Goal: Information Seeking & Learning: Learn about a topic

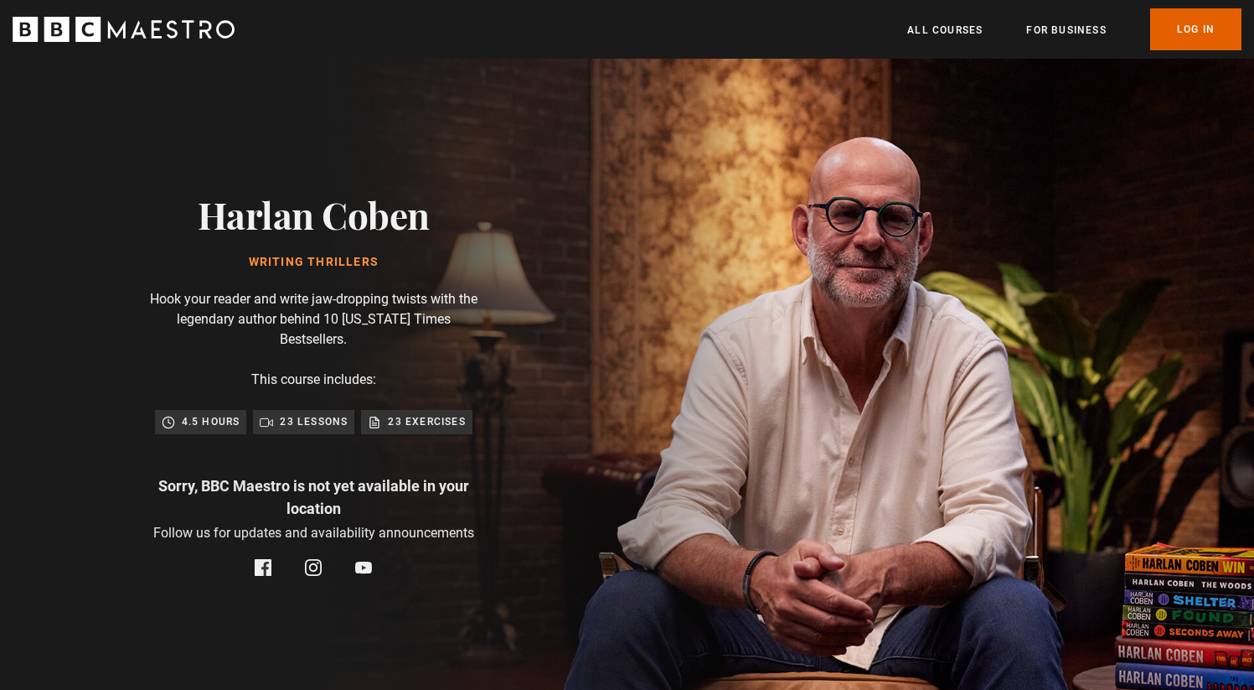
drag, startPoint x: 200, startPoint y: 205, endPoint x: 421, endPoint y: 209, distance: 220.4
click at [420, 209] on h2 "Harlan Coben" at bounding box center [314, 214] width 232 height 43
copy h2 "Harlan Coben"
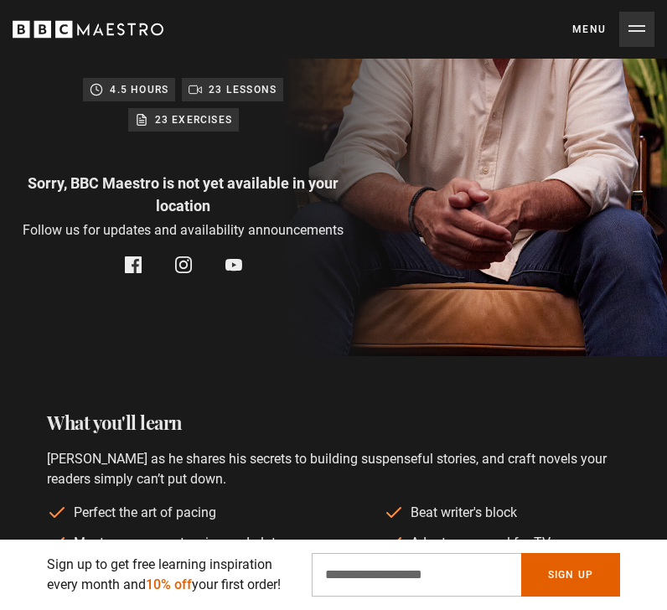
scroll to position [0, 0]
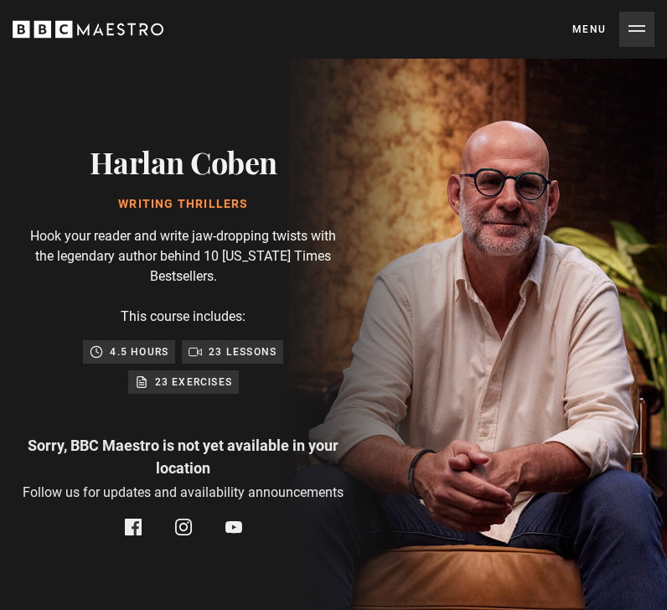
click at [642, 35] on button "Menu Close" at bounding box center [613, 29] width 82 height 35
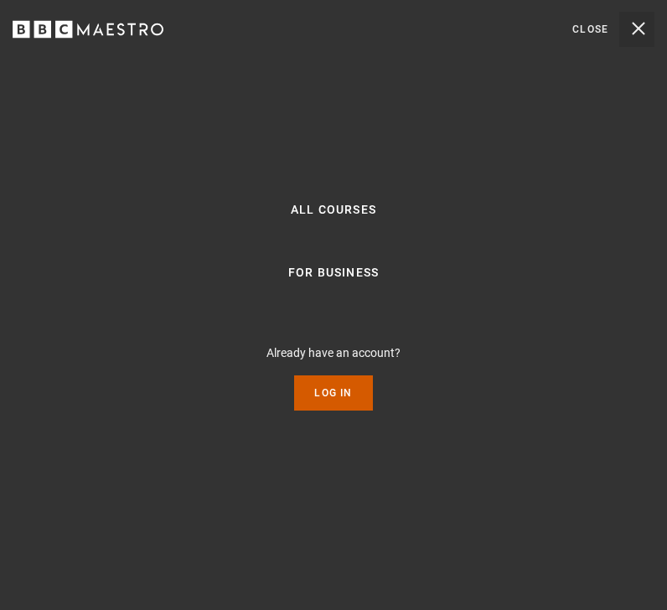
click at [339, 379] on link "Log In" at bounding box center [333, 392] width 78 height 35
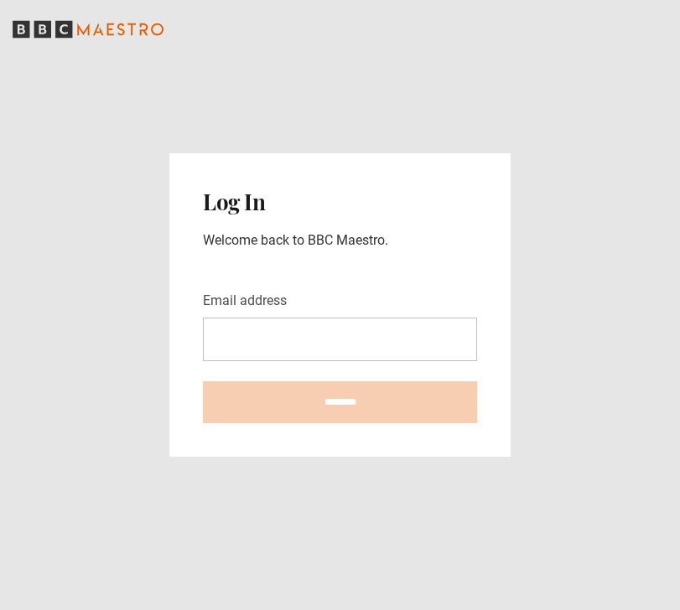
click at [248, 334] on input "Email address" at bounding box center [340, 340] width 274 height 44
type input "**********"
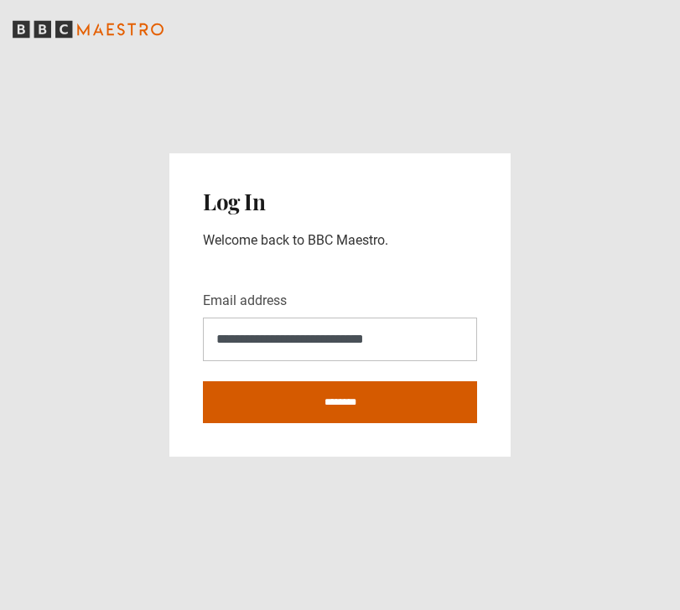
click at [349, 399] on input "********" at bounding box center [340, 402] width 274 height 42
type input "**********"
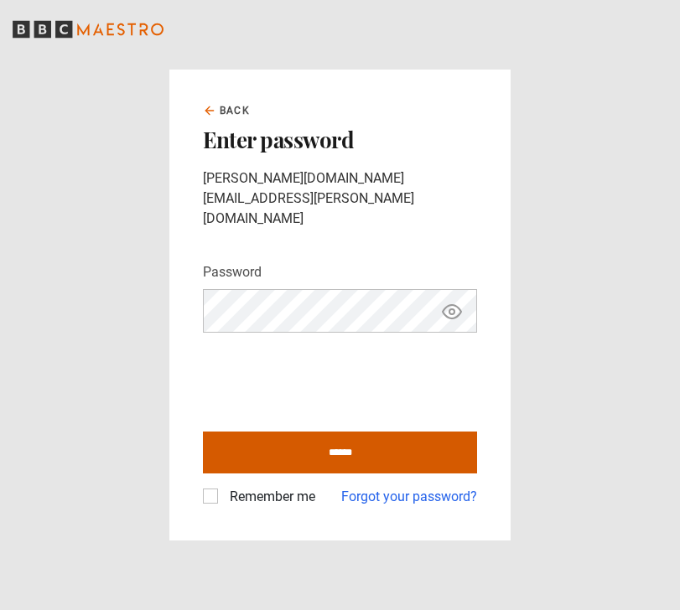
click at [292, 436] on input "******" at bounding box center [340, 453] width 274 height 42
type input "**********"
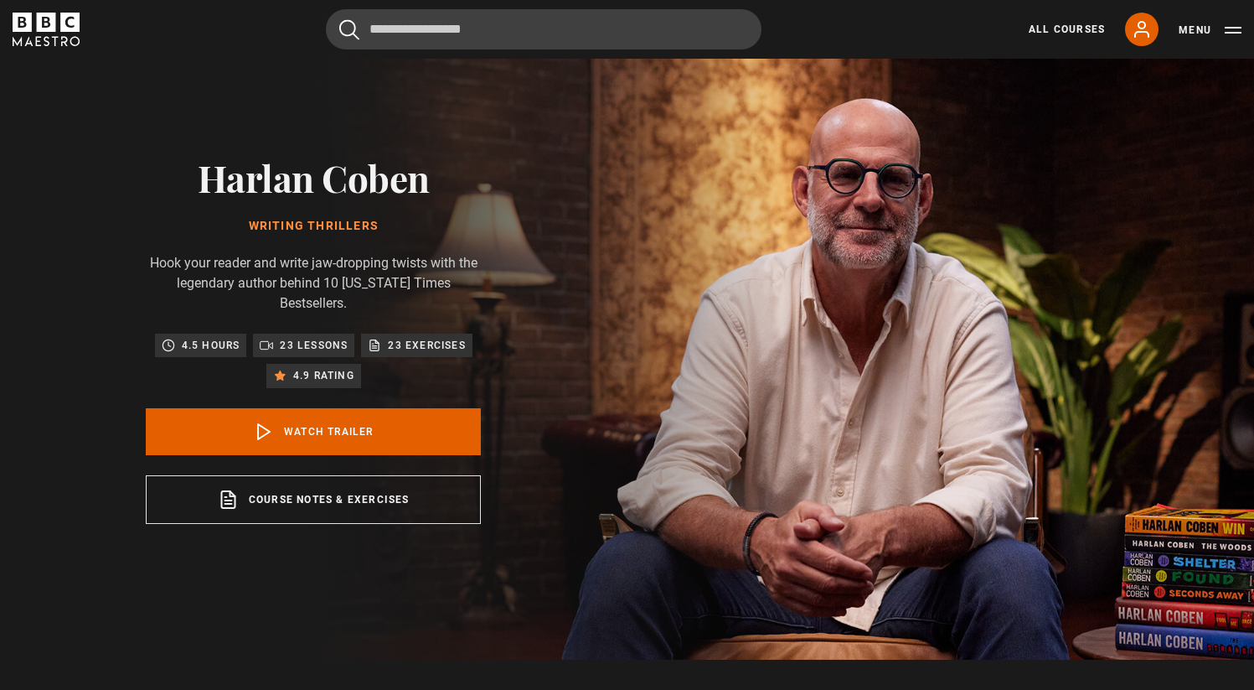
scroll to position [75, 0]
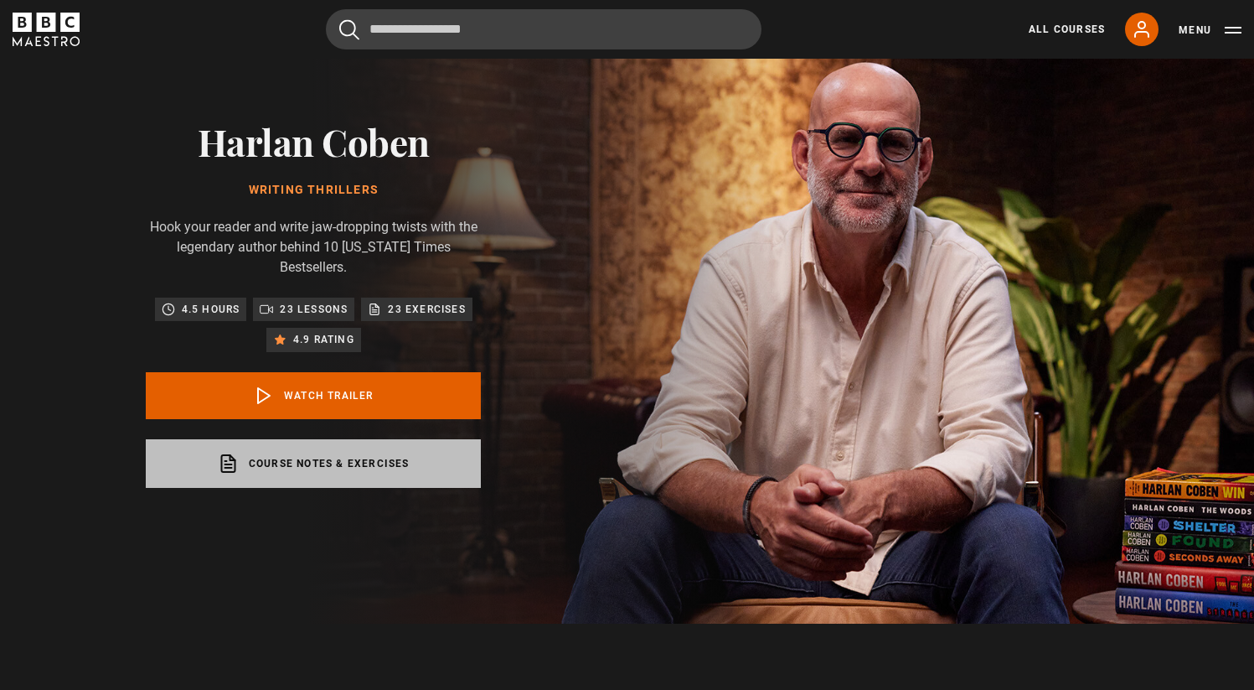
click at [345, 458] on link "Course notes & exercises opens in a new tab" at bounding box center [313, 463] width 335 height 49
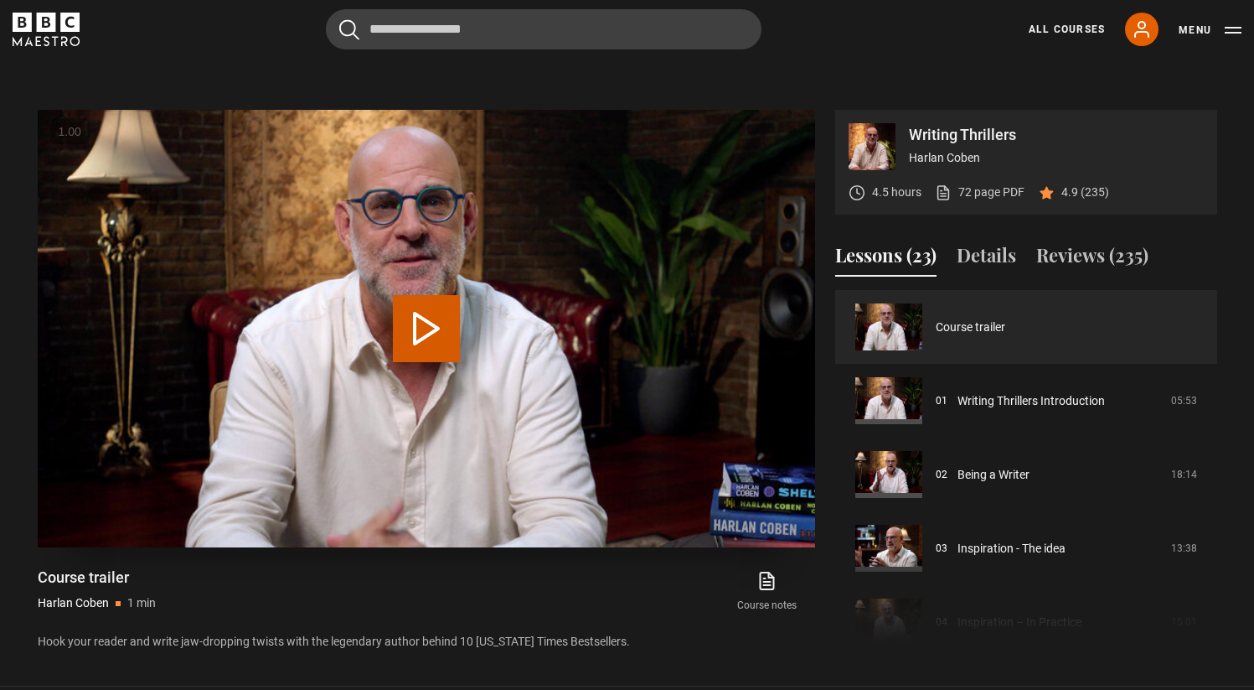
scroll to position [649, 0]
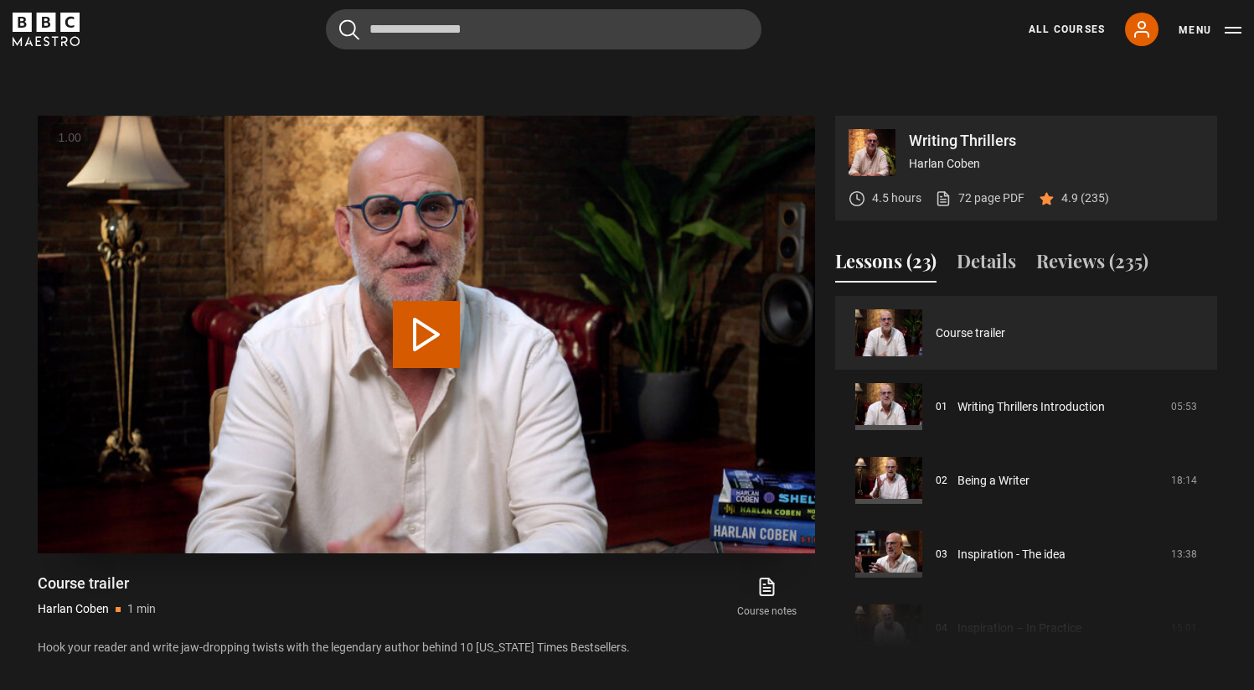
click at [432, 345] on button "Play Video" at bounding box center [426, 334] width 67 height 67
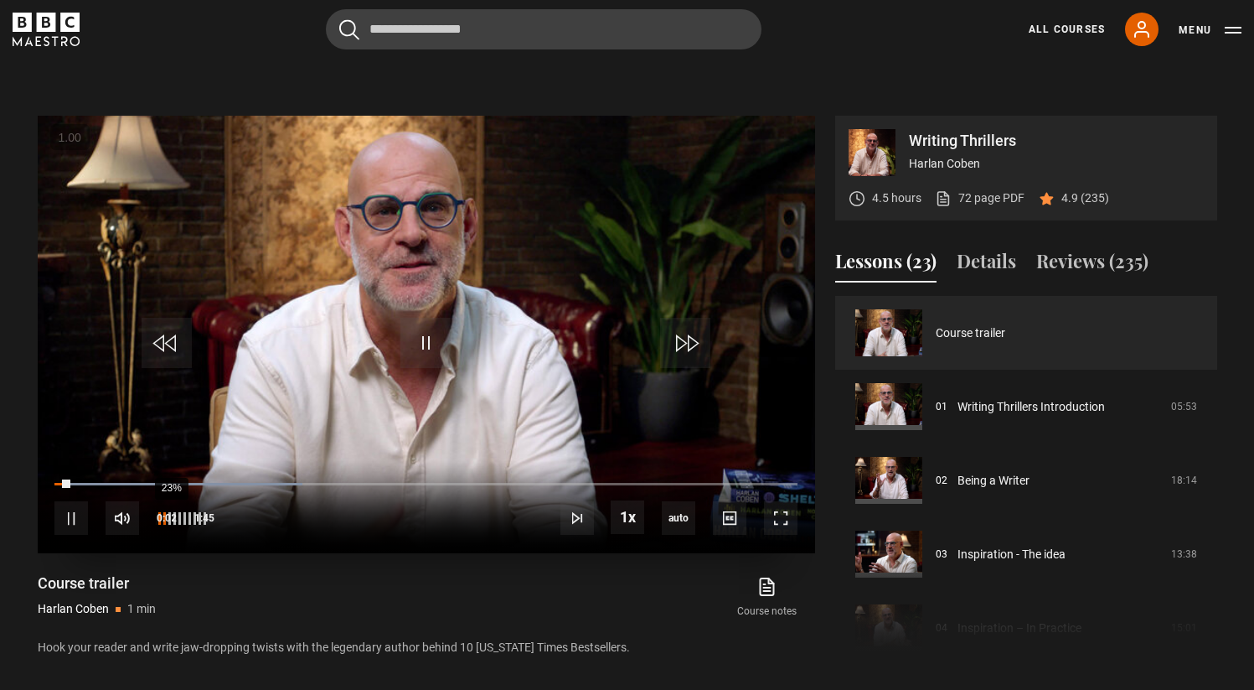
click at [171, 523] on div "23%" at bounding box center [171, 518] width 1 height 13
click at [779, 521] on span "Video Player" at bounding box center [781, 518] width 34 height 34
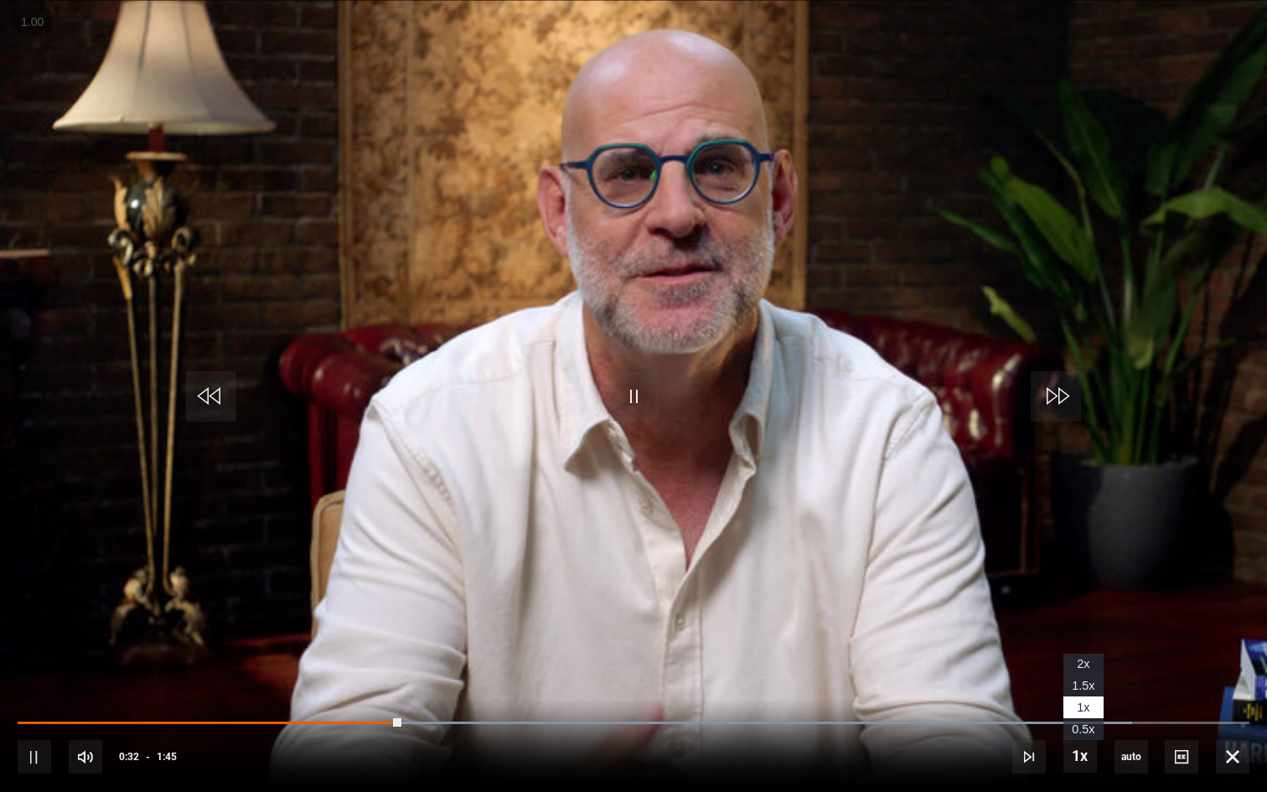
click at [1090, 677] on li "1.5x" at bounding box center [1083, 686] width 40 height 22
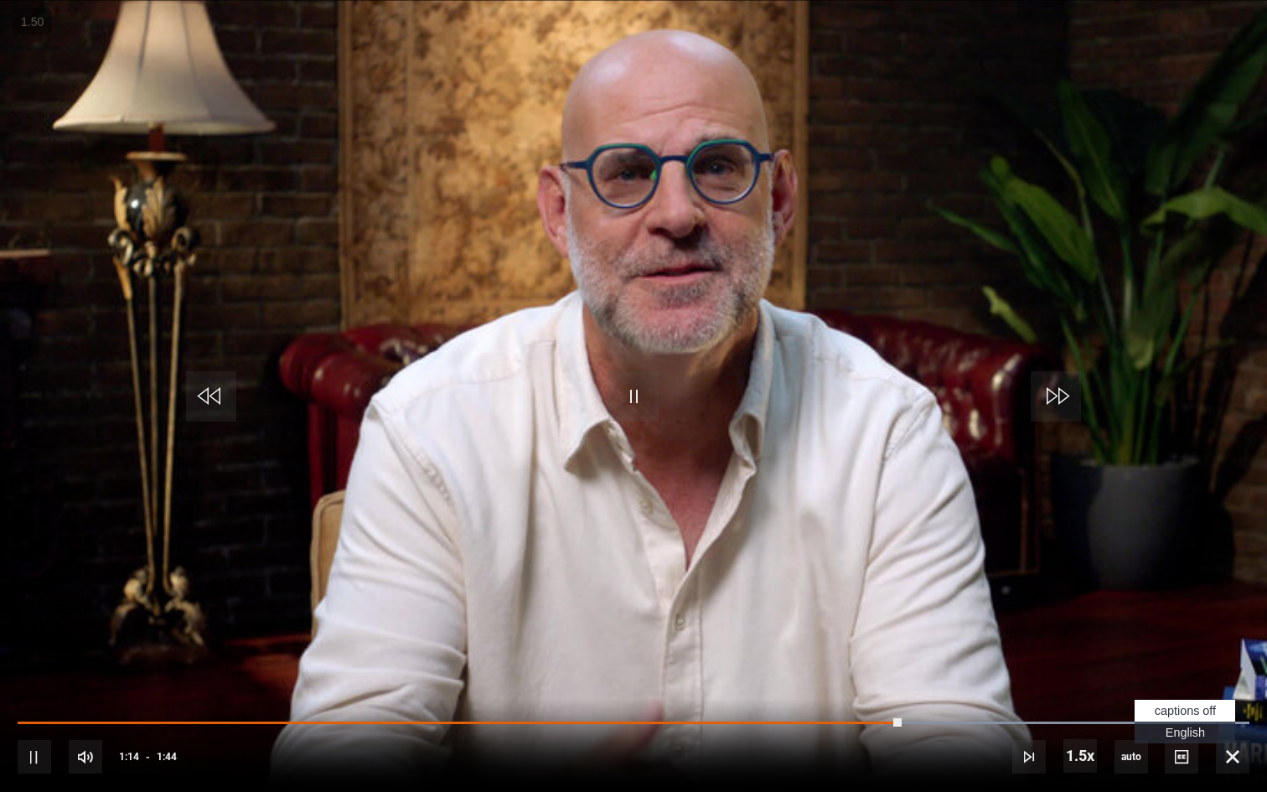
click at [1184, 689] on span "English Captions" at bounding box center [1185, 732] width 39 height 13
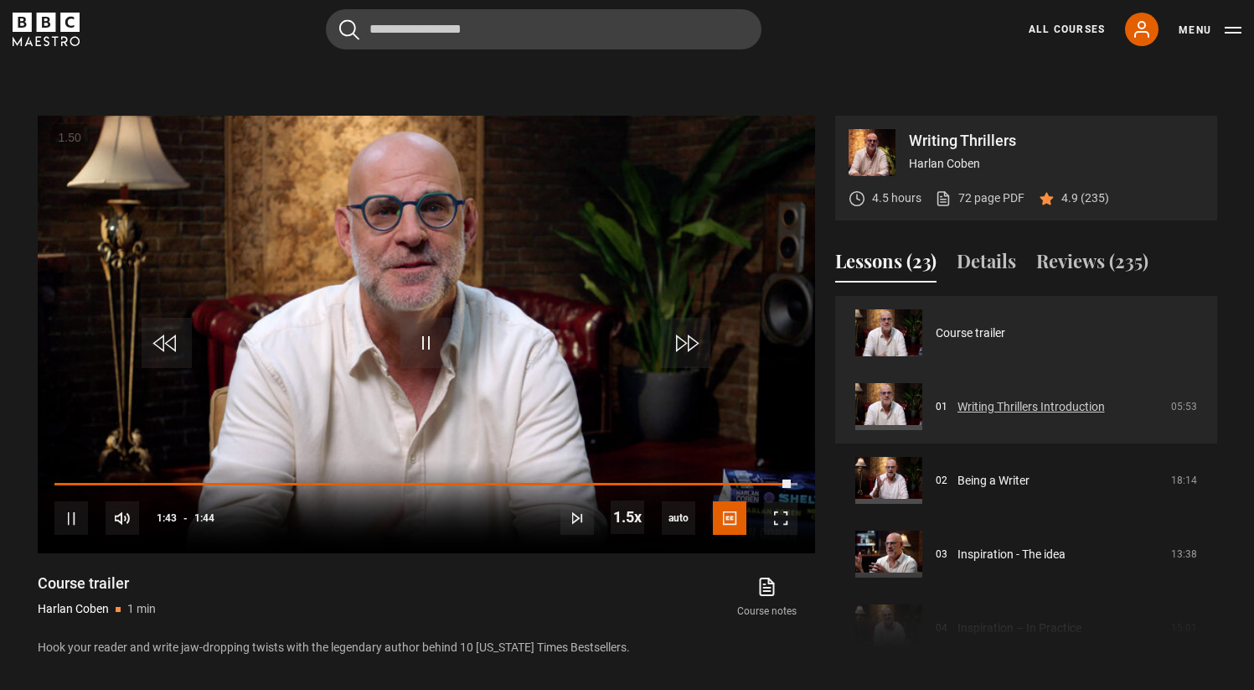
click at [1093, 405] on link "Writing Thrillers Introduction" at bounding box center [1031, 407] width 147 height 18
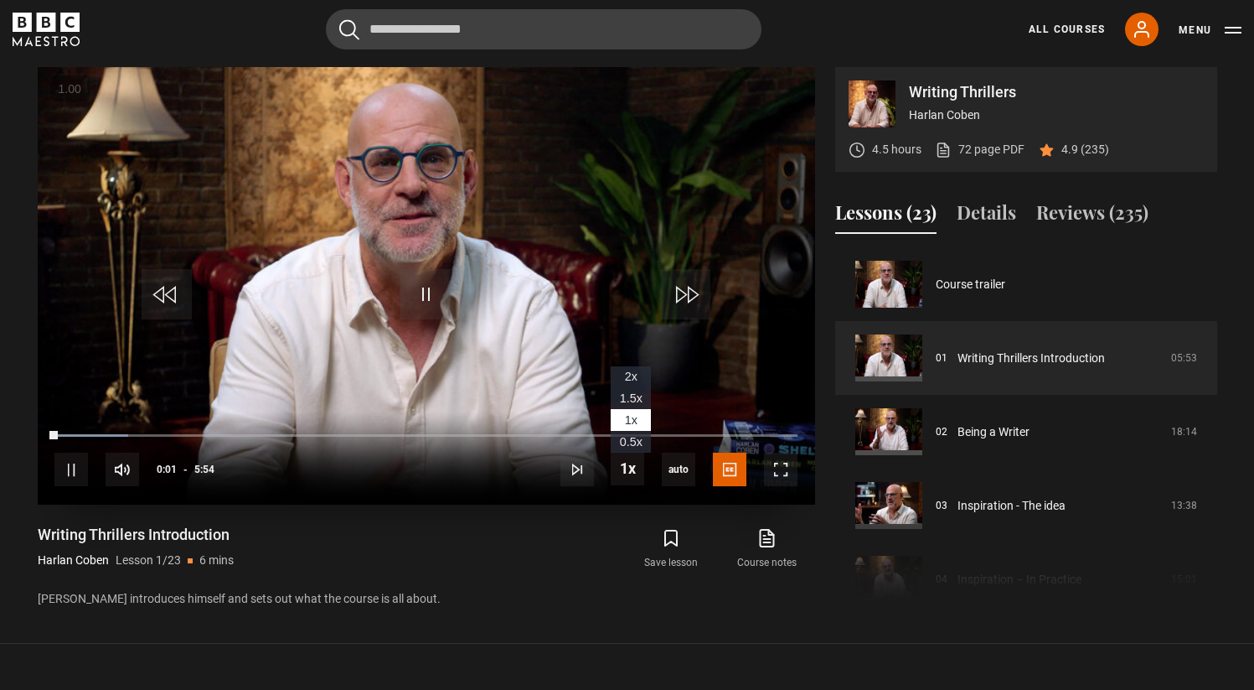
click at [638, 392] on span "1.5x" at bounding box center [631, 397] width 23 height 13
click at [778, 486] on span "Video Player" at bounding box center [781, 469] width 34 height 34
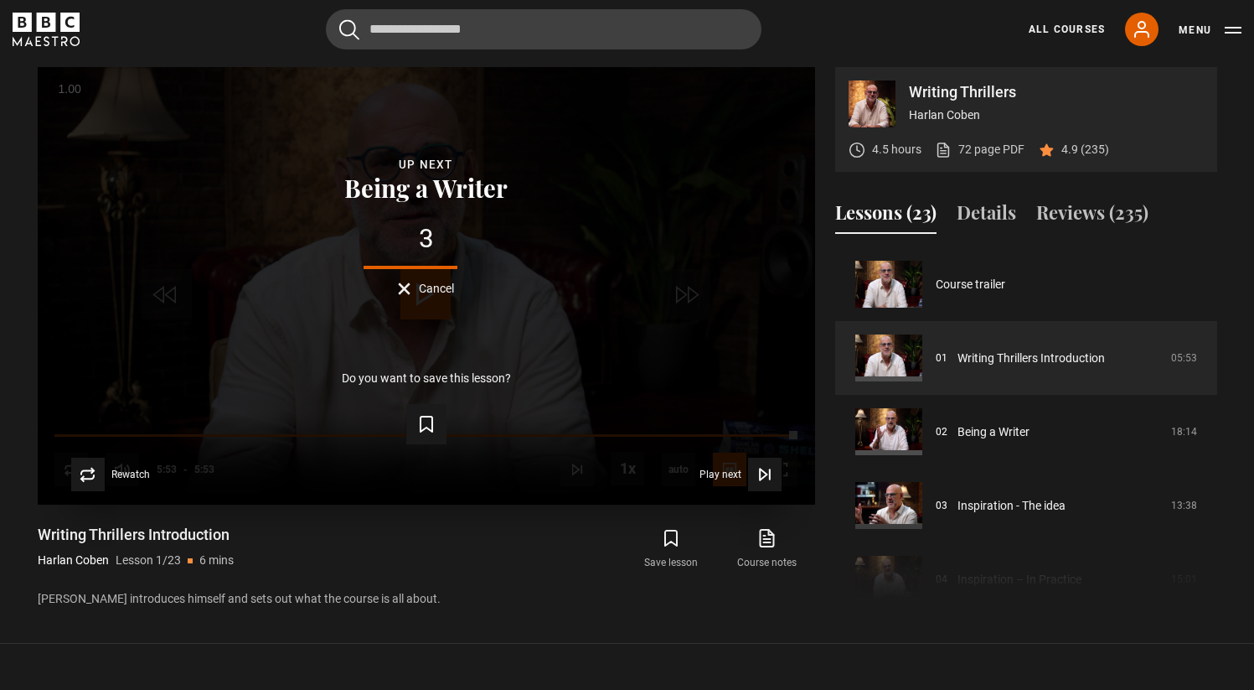
click at [421, 289] on span "Cancel" at bounding box center [436, 288] width 35 height 12
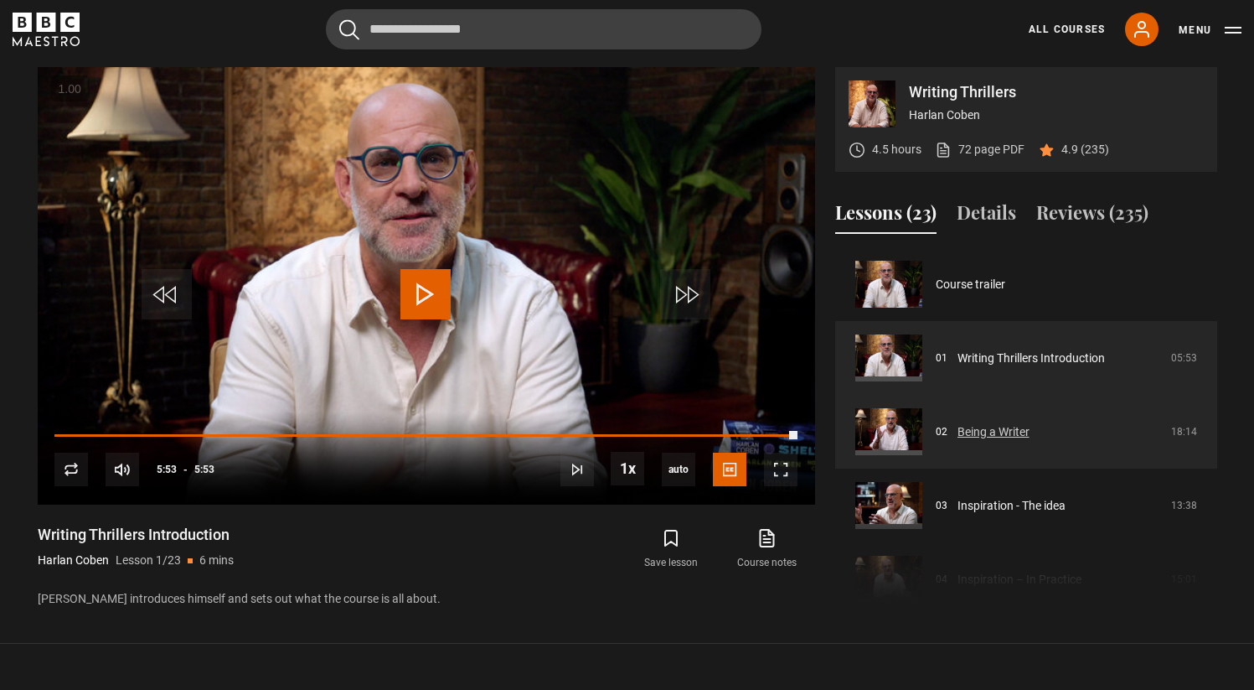
click at [992, 423] on link "Being a Writer" at bounding box center [994, 432] width 72 height 18
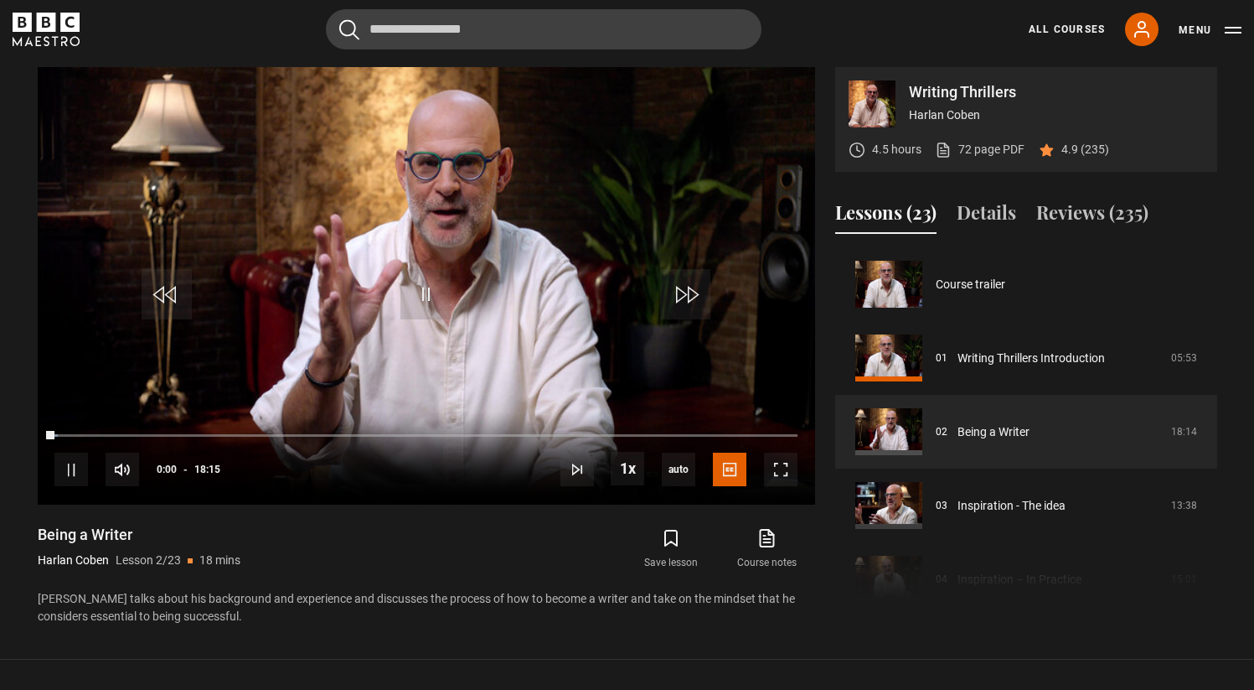
scroll to position [74, 0]
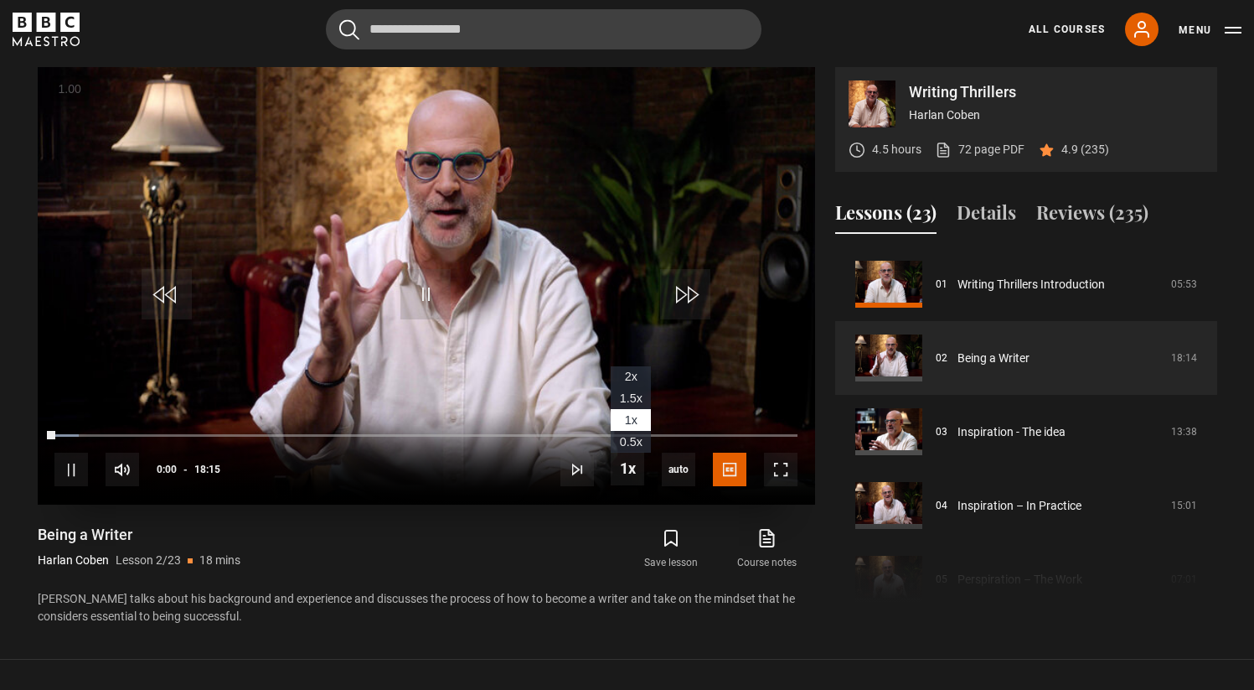
click at [629, 394] on span "1.5x" at bounding box center [631, 397] width 23 height 13
click at [786, 472] on span "Video Player" at bounding box center [781, 469] width 34 height 34
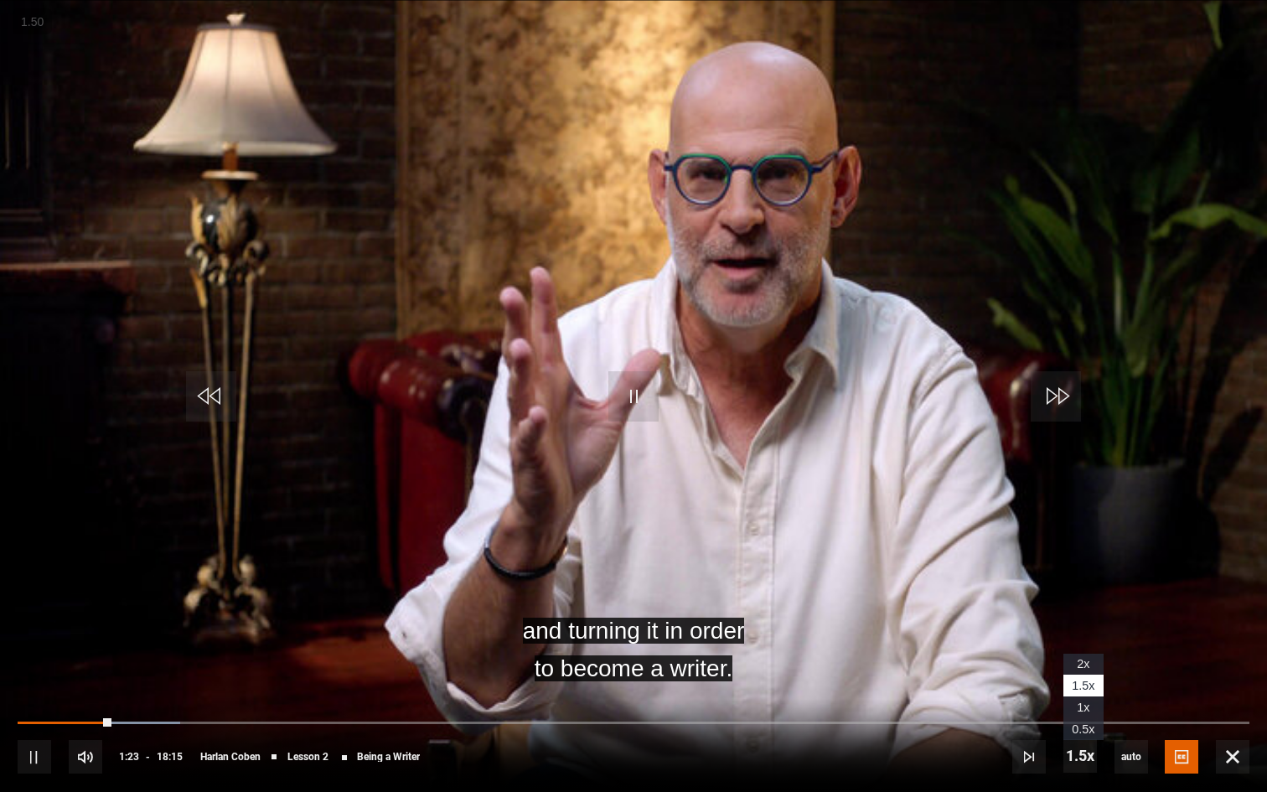
click at [1084, 664] on span "2x" at bounding box center [1083, 663] width 13 height 13
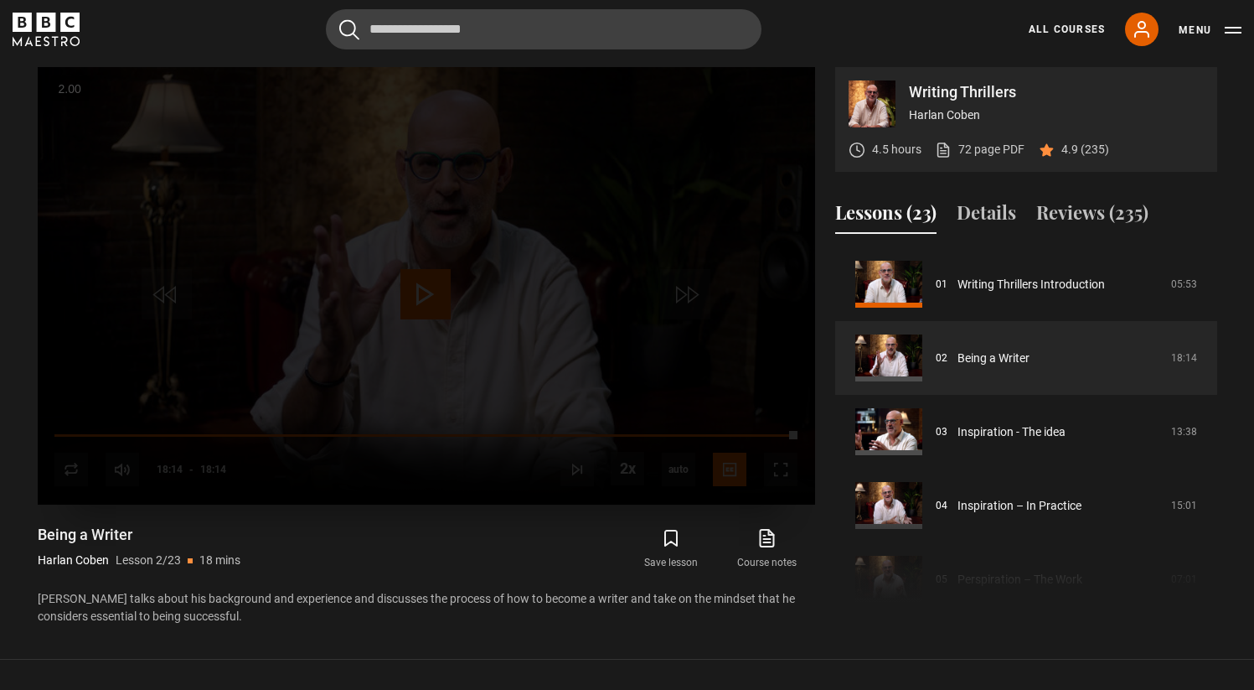
click at [353, 230] on div "Lesson Completed Up next Inspiration - The idea Cancel Do you want to save this…" at bounding box center [427, 285] width 778 height 437
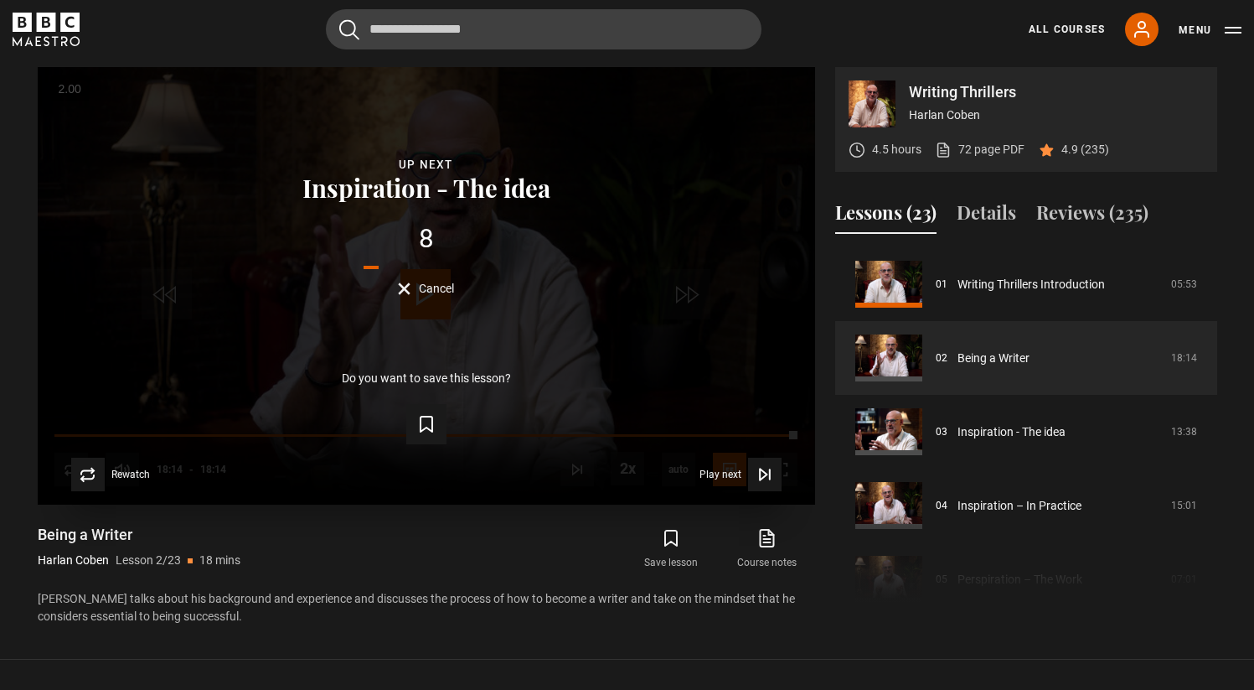
click at [413, 279] on div "8 Cancel" at bounding box center [427, 260] width 724 height 70
click at [420, 287] on span "Cancel" at bounding box center [436, 288] width 35 height 12
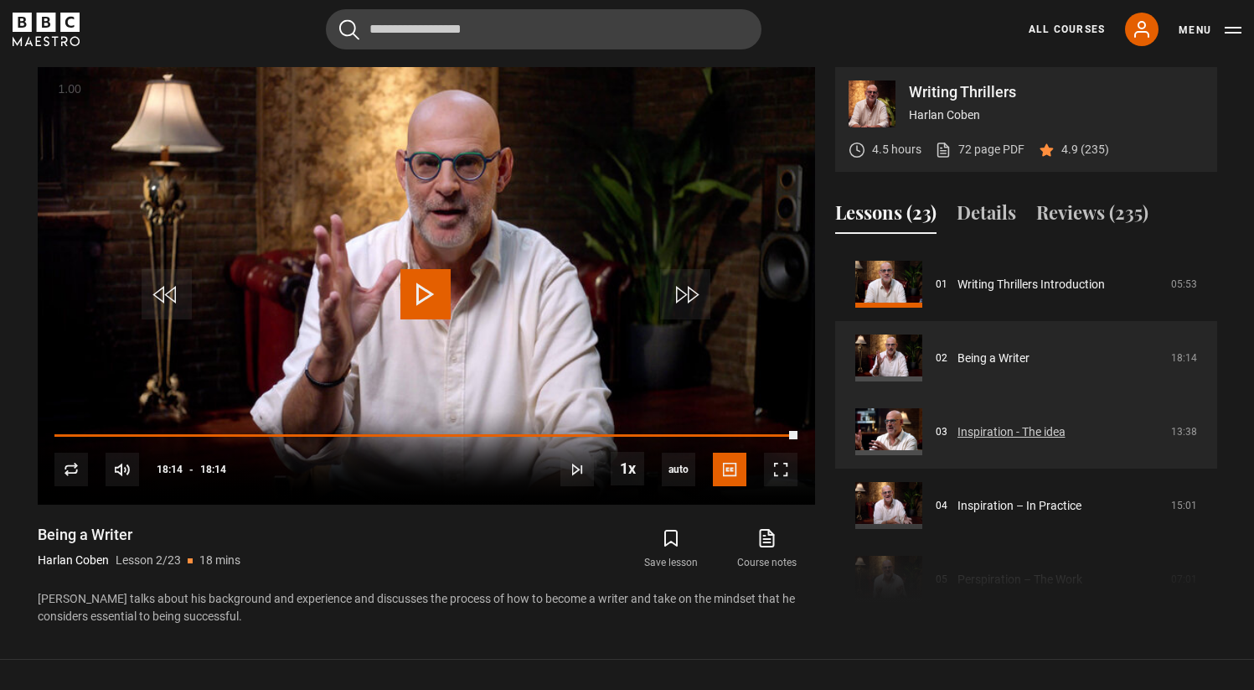
click at [1031, 423] on link "Inspiration - The idea" at bounding box center [1012, 432] width 108 height 18
click at [986, 441] on link "Inspiration - The idea" at bounding box center [1012, 432] width 108 height 18
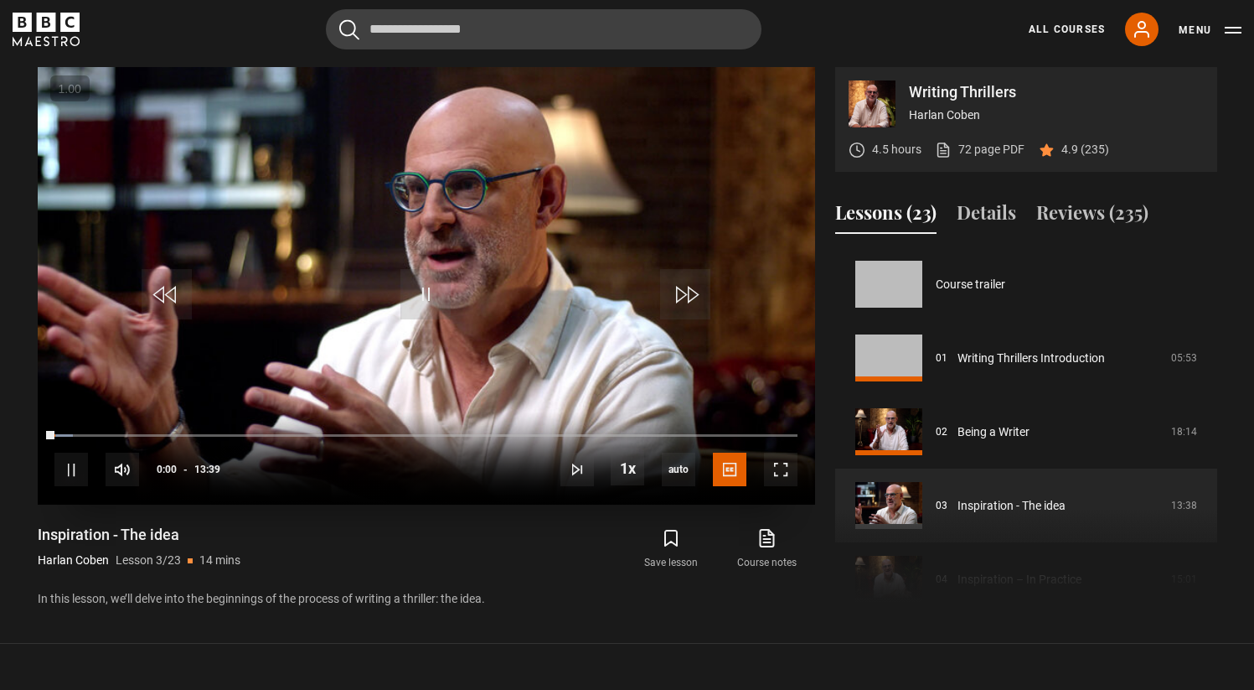
scroll to position [147, 0]
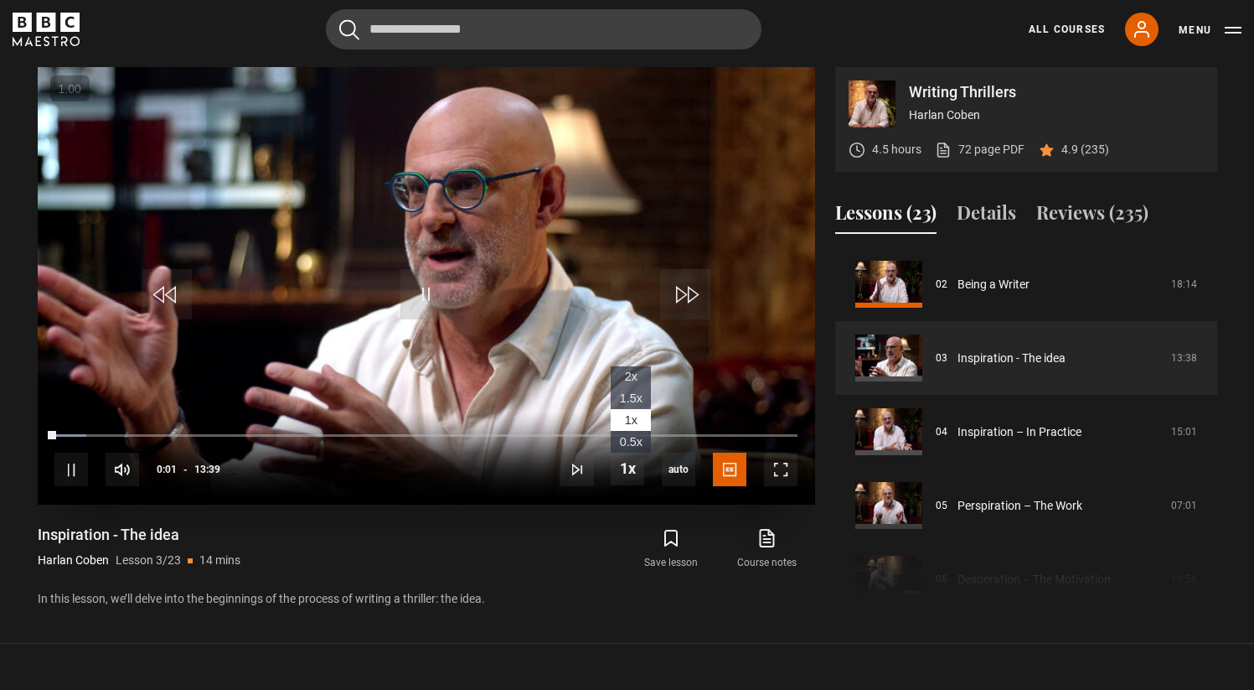
click at [634, 370] on span "2x" at bounding box center [631, 376] width 13 height 13
click at [632, 403] on span "1.5x" at bounding box center [631, 397] width 23 height 13
click at [783, 475] on span "Video Player" at bounding box center [781, 469] width 34 height 34
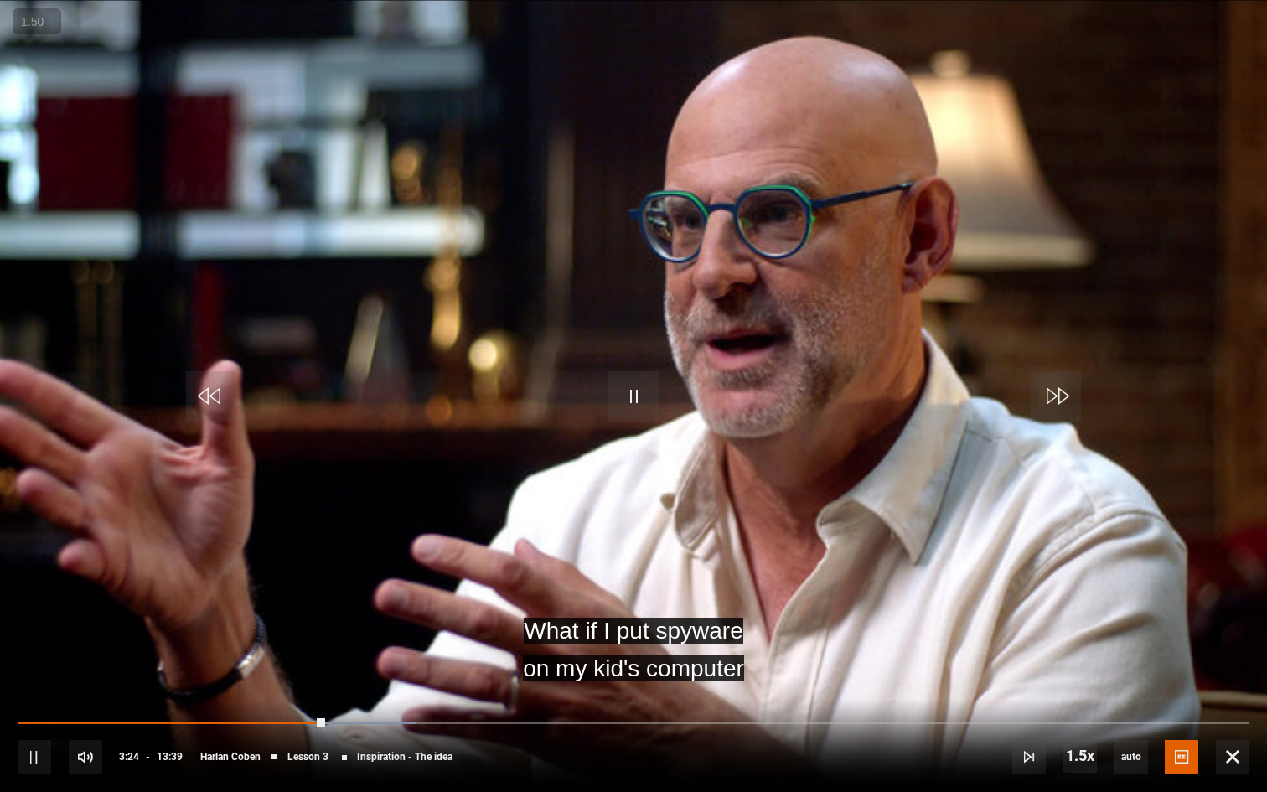
click at [0, 0] on button "+" at bounding box center [0, 0] width 0 height 0
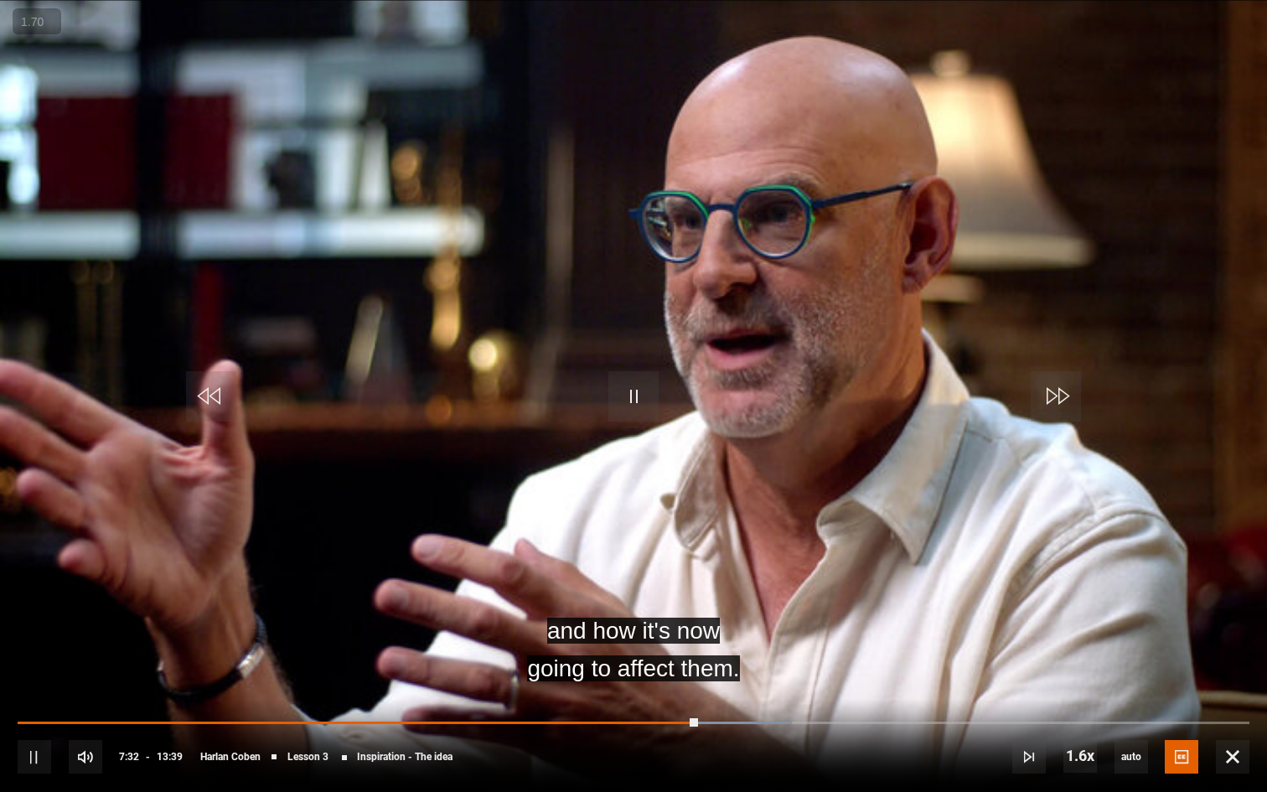
click at [0, 0] on button "+" at bounding box center [0, 0] width 0 height 0
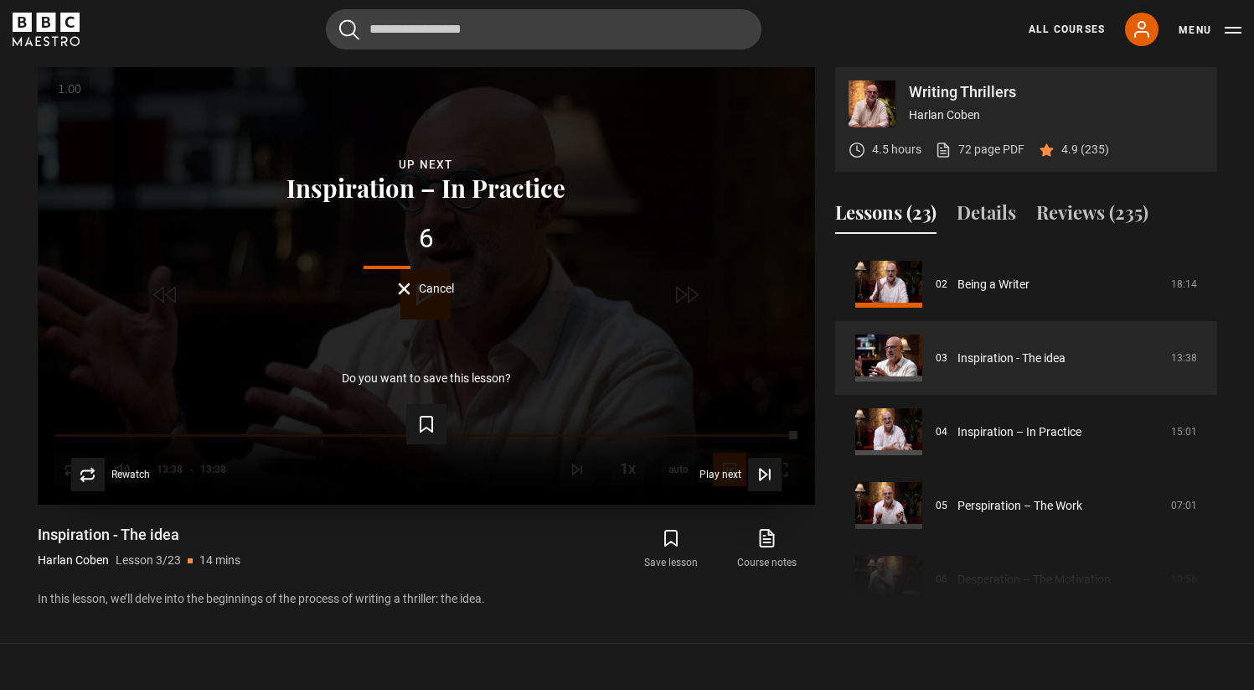
click at [446, 280] on div "6 Cancel" at bounding box center [427, 260] width 724 height 70
click at [435, 303] on div "Lesson Completed Up next Inspiration – In Practice 6 Cancel Do you want to save…" at bounding box center [427, 285] width 778 height 437
click at [434, 300] on div "Lesson Completed Up next Inspiration – In Practice 6 Cancel Do you want to save…" at bounding box center [427, 285] width 778 height 437
click at [432, 298] on div "Lesson Completed Up next Inspiration – In Practice 5 Cancel Do you want to save…" at bounding box center [427, 285] width 778 height 437
click at [432, 297] on div "Lesson Completed Up next Inspiration – In Practice 5 Cancel Do you want to save…" at bounding box center [427, 285] width 778 height 437
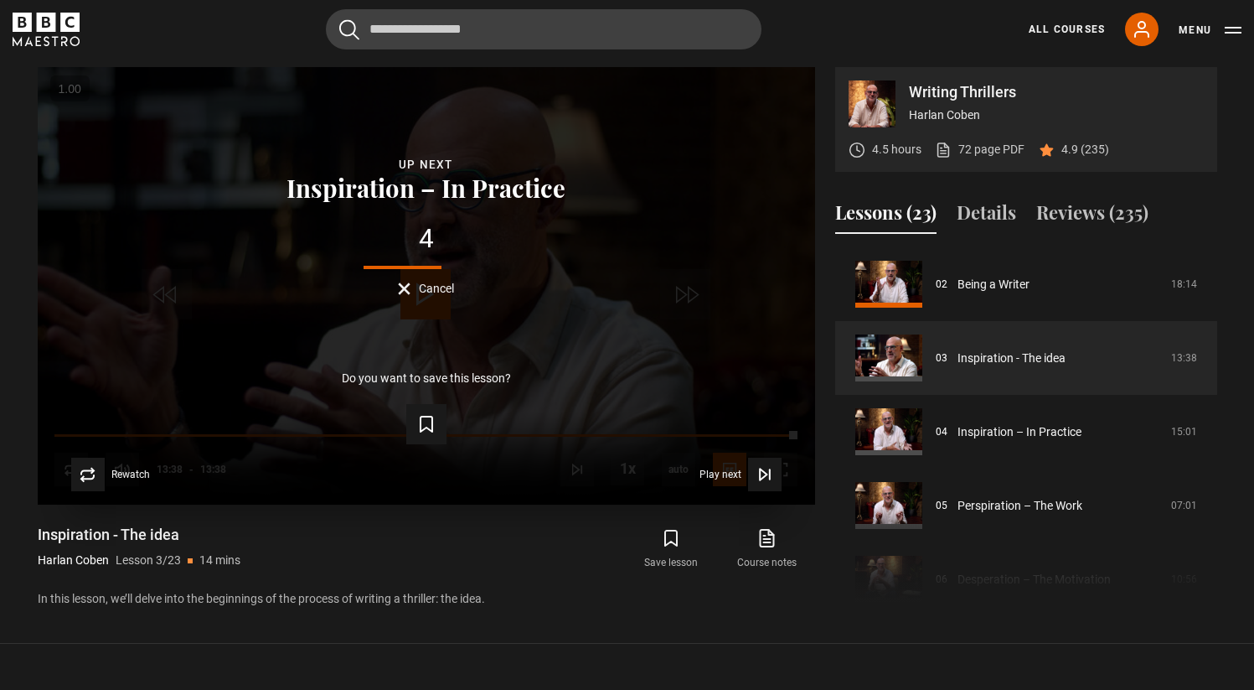
click at [406, 295] on div "Lesson Completed Up next Inspiration – In Practice 4 Cancel Do you want to save…" at bounding box center [427, 285] width 778 height 437
click at [407, 279] on div "4 Cancel" at bounding box center [427, 260] width 724 height 70
click at [415, 290] on button "Cancel" at bounding box center [426, 288] width 56 height 13
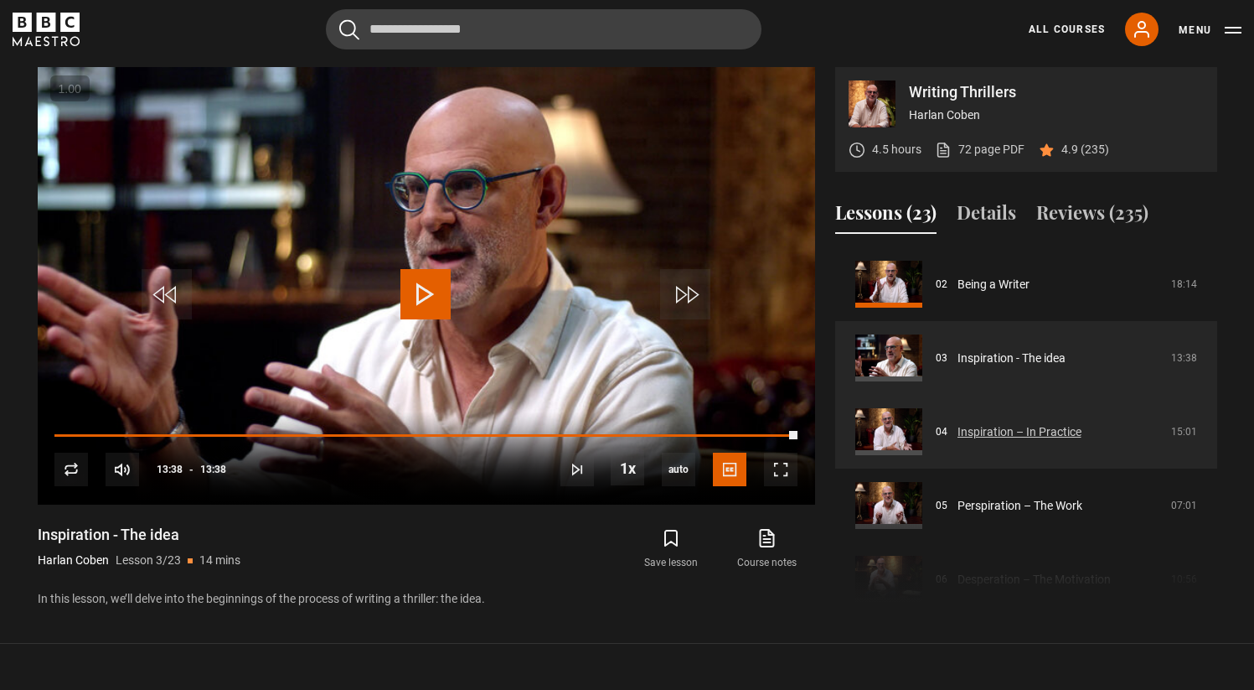
click at [1018, 429] on link "Inspiration – In Practice" at bounding box center [1020, 432] width 124 height 18
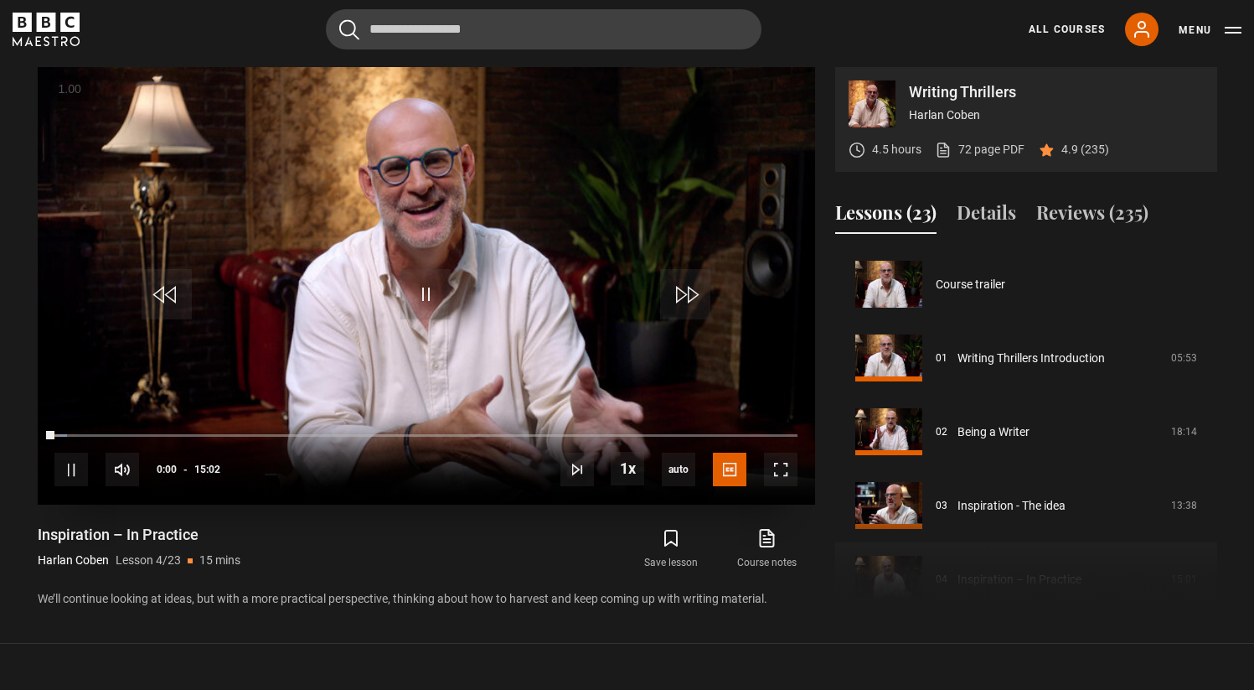
scroll to position [221, 0]
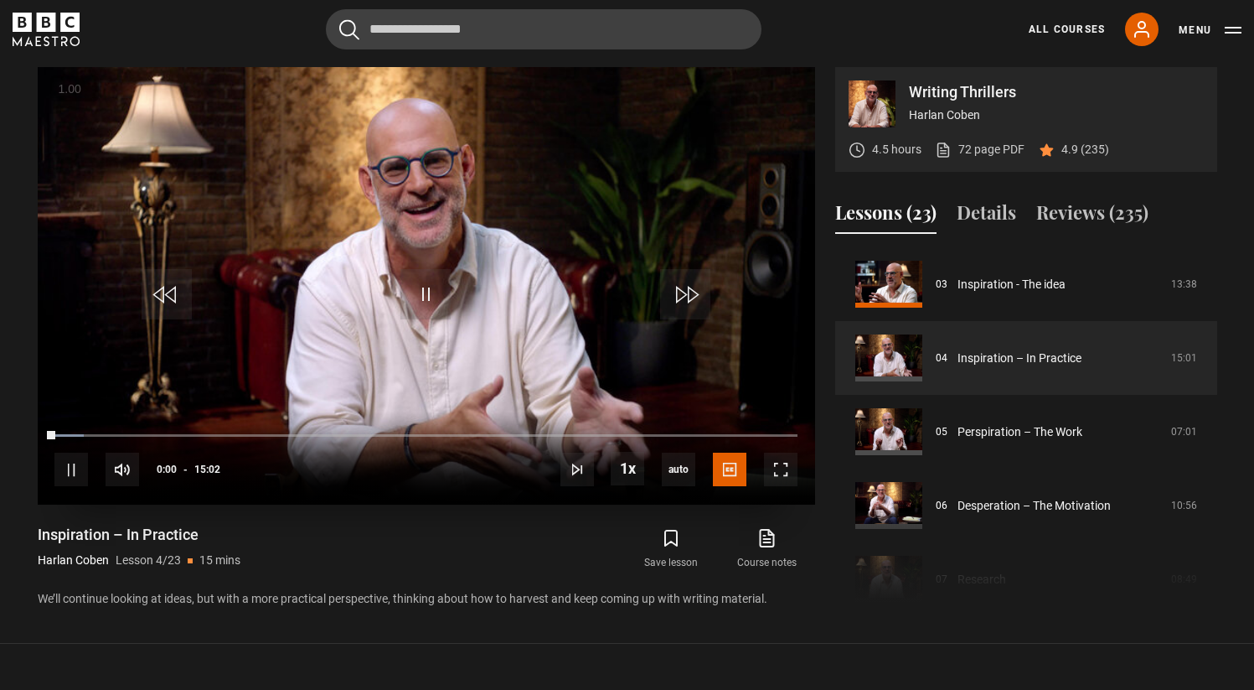
click at [0, 0] on button "+" at bounding box center [0, 0] width 0 height 0
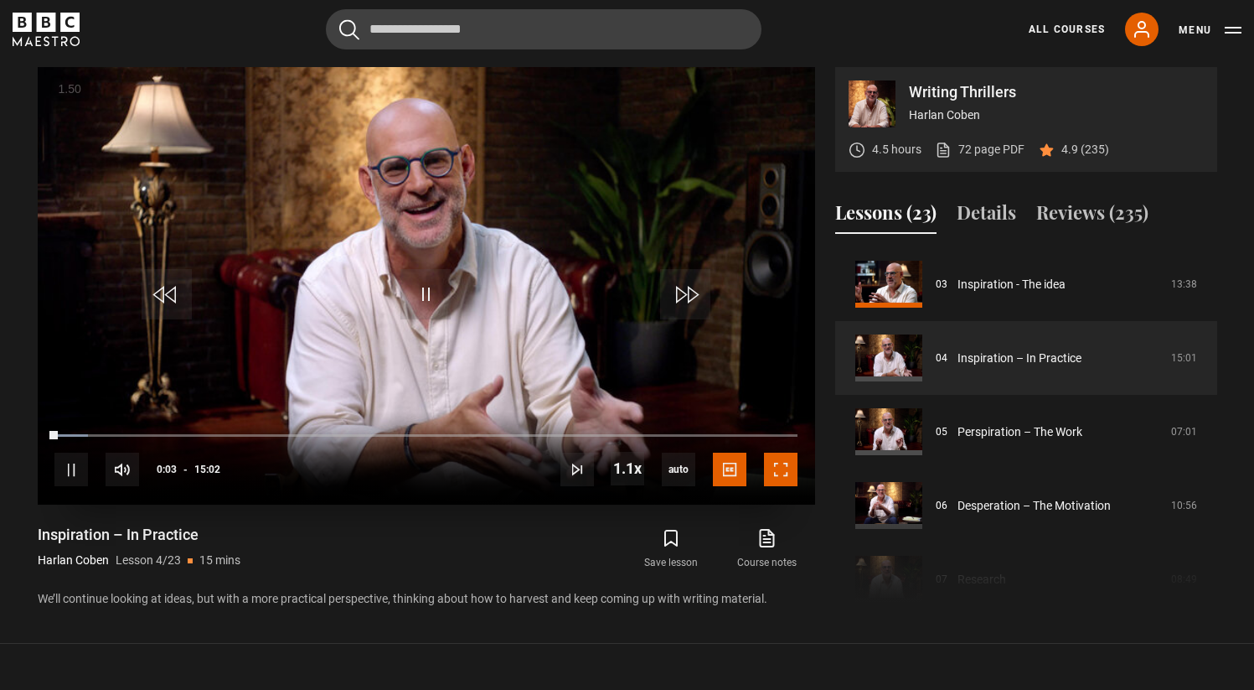
click at [782, 473] on span "Video Player" at bounding box center [781, 469] width 34 height 34
click at [778, 470] on span "Video Player" at bounding box center [781, 469] width 34 height 34
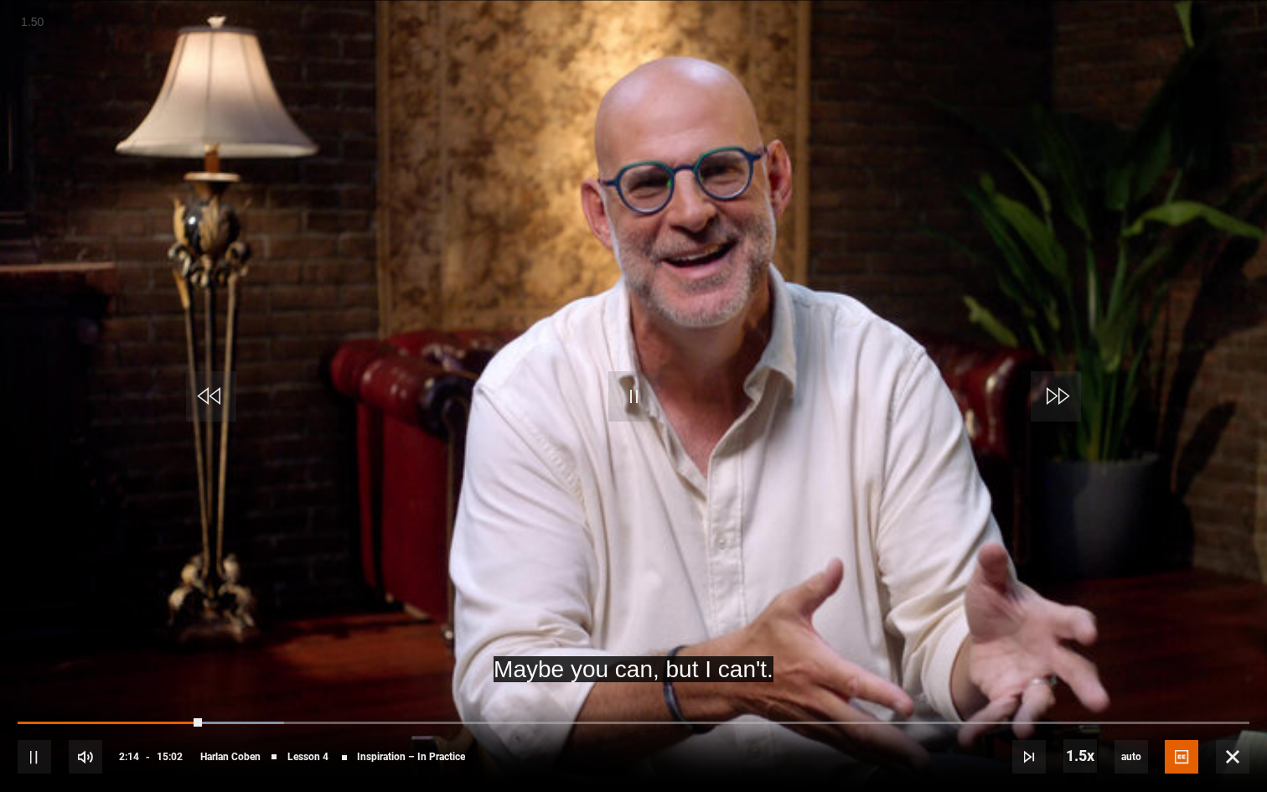
click at [0, 0] on button "+" at bounding box center [0, 0] width 0 height 0
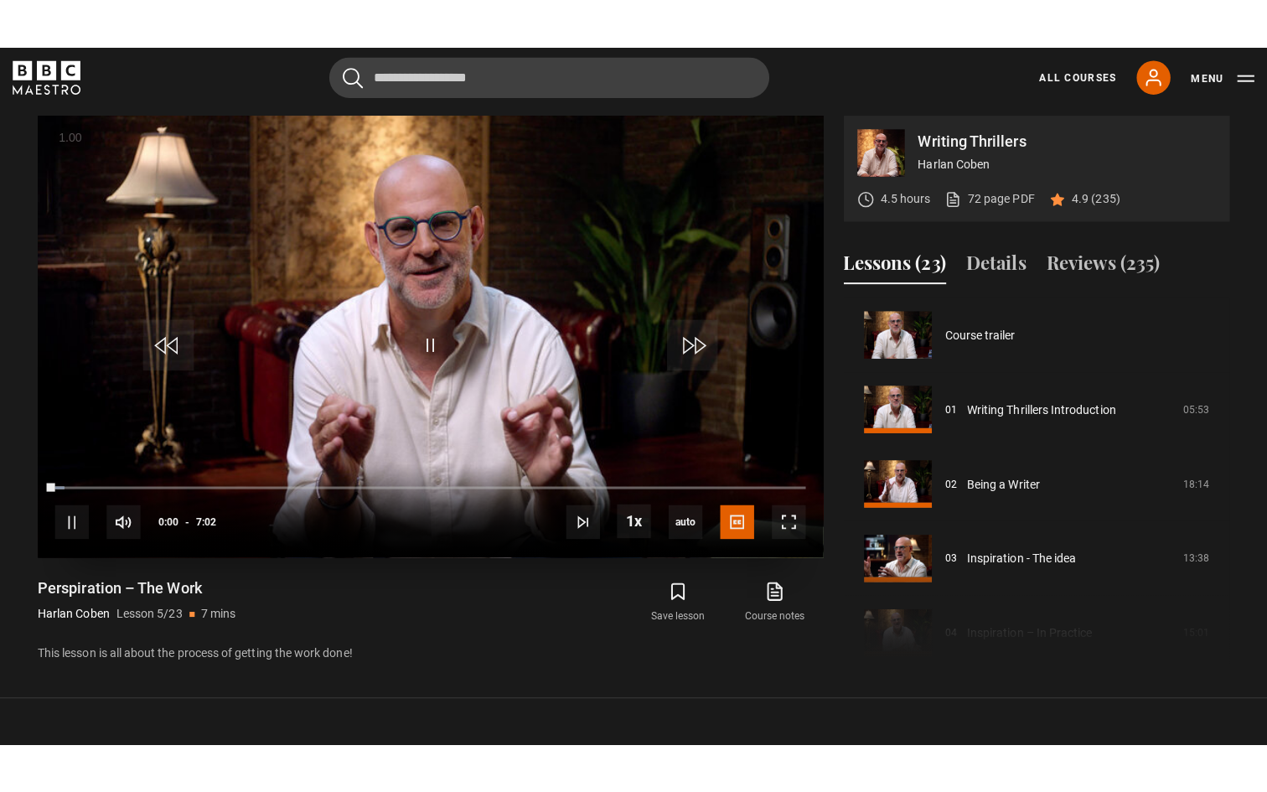
scroll to position [295, 0]
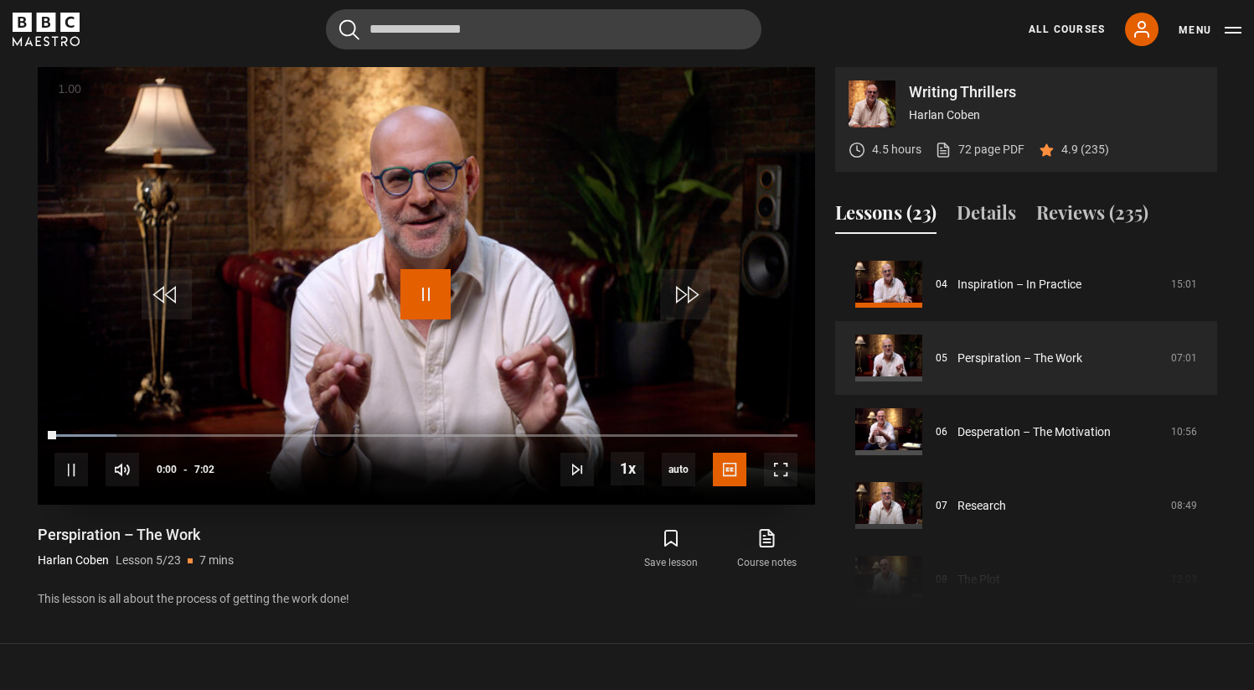
click at [415, 313] on span "Video Player" at bounding box center [426, 294] width 50 height 50
click at [483, 316] on video "Video Player" at bounding box center [427, 285] width 778 height 437
click at [633, 394] on span "1.5x" at bounding box center [631, 397] width 23 height 13
click at [456, 342] on video "Video Player" at bounding box center [427, 285] width 778 height 437
click at [390, 250] on video "Video Player" at bounding box center [427, 285] width 778 height 437
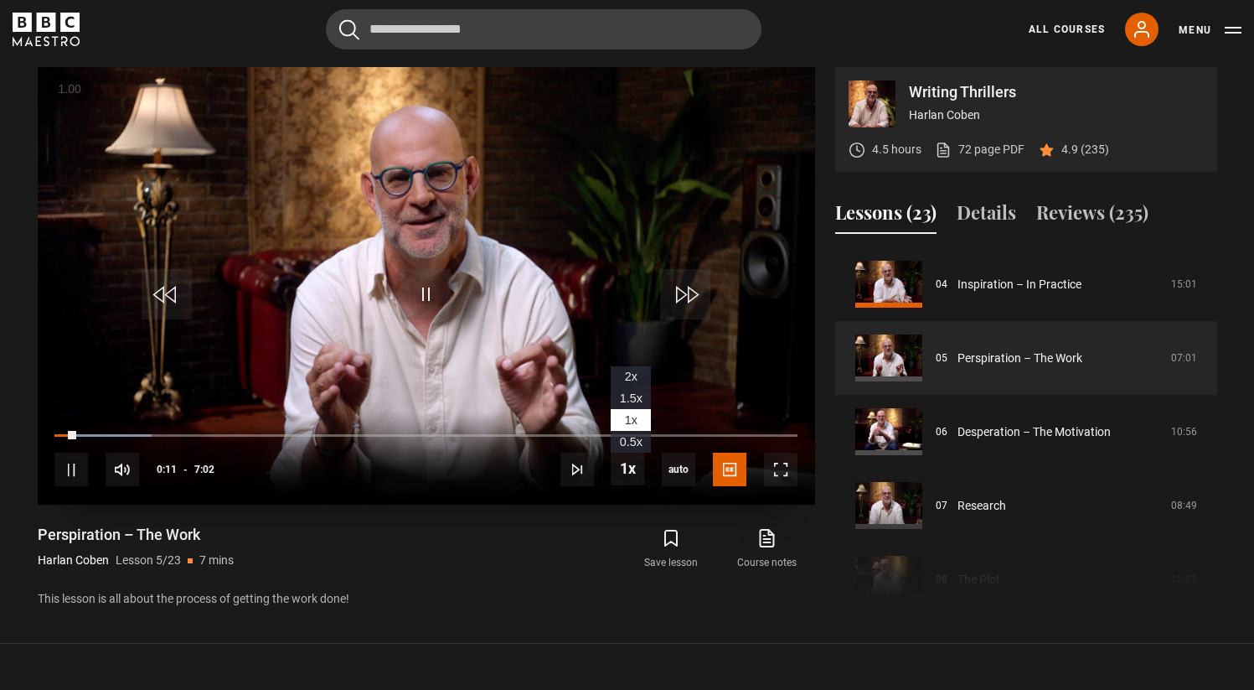
click at [630, 399] on span "1.5x" at bounding box center [631, 397] width 23 height 13
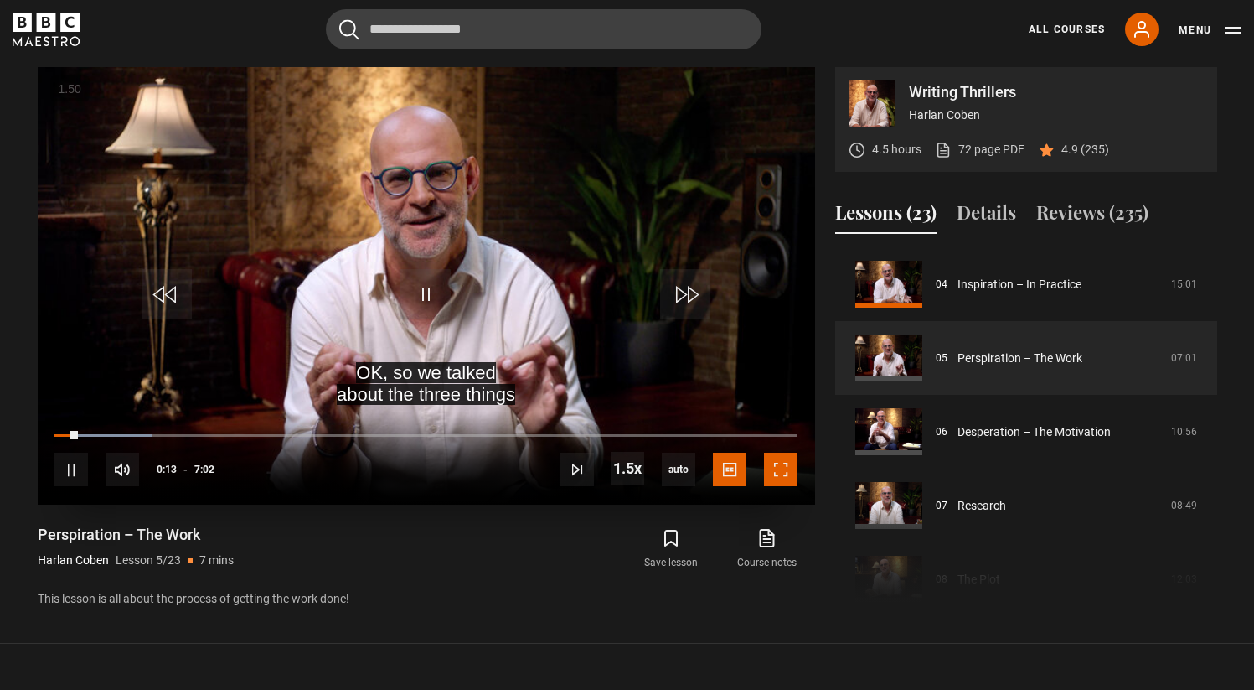
click at [789, 473] on span "Video Player" at bounding box center [781, 469] width 34 height 34
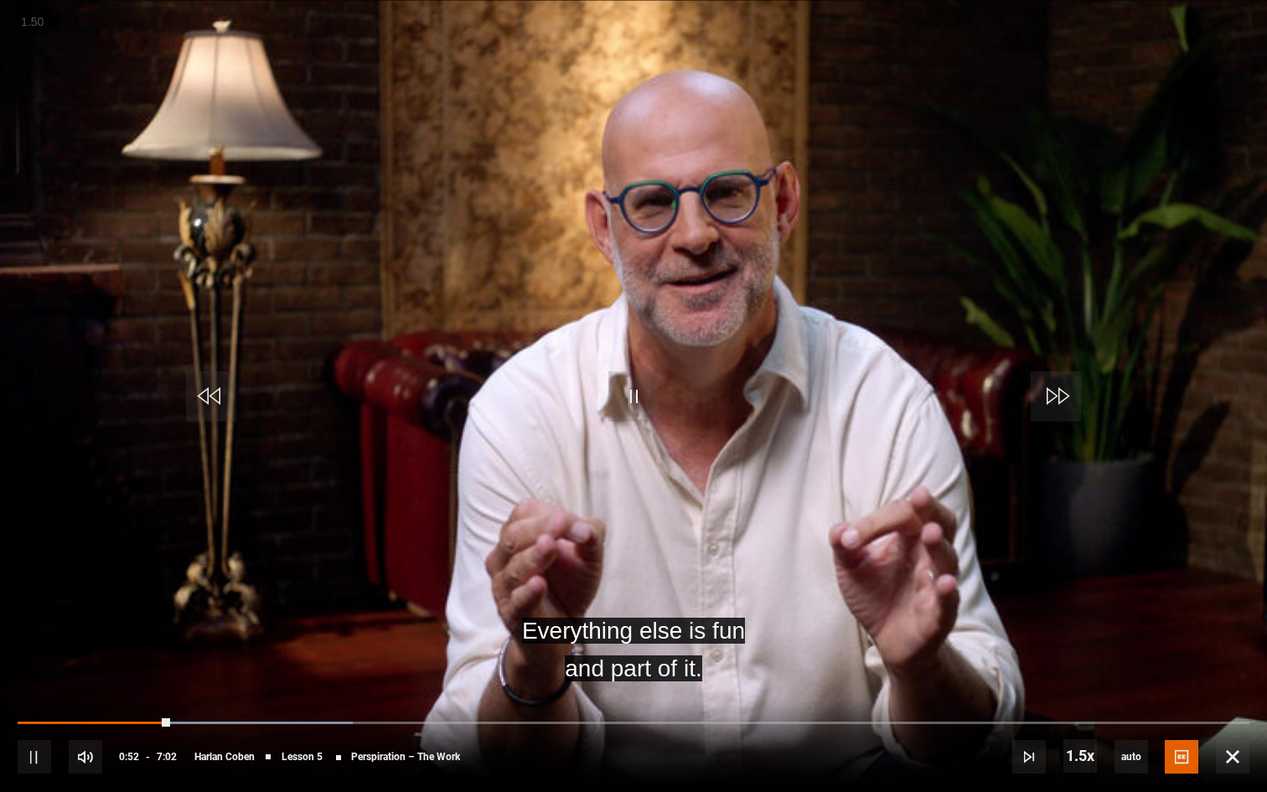
click at [61, 11] on div "1.50 « − + » ×" at bounding box center [37, 21] width 49 height 26
click at [0, 0] on button "+" at bounding box center [0, 0] width 0 height 0
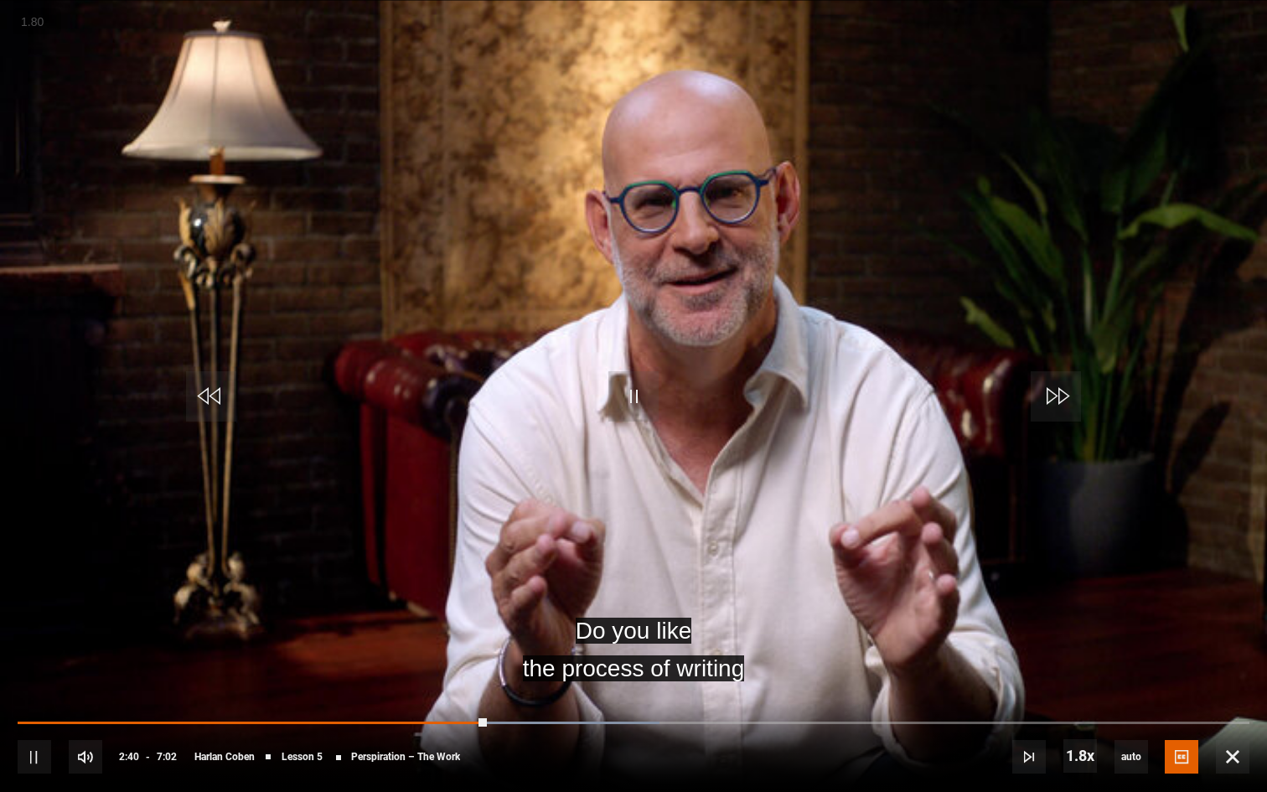
click at [0, 0] on button "+" at bounding box center [0, 0] width 0 height 0
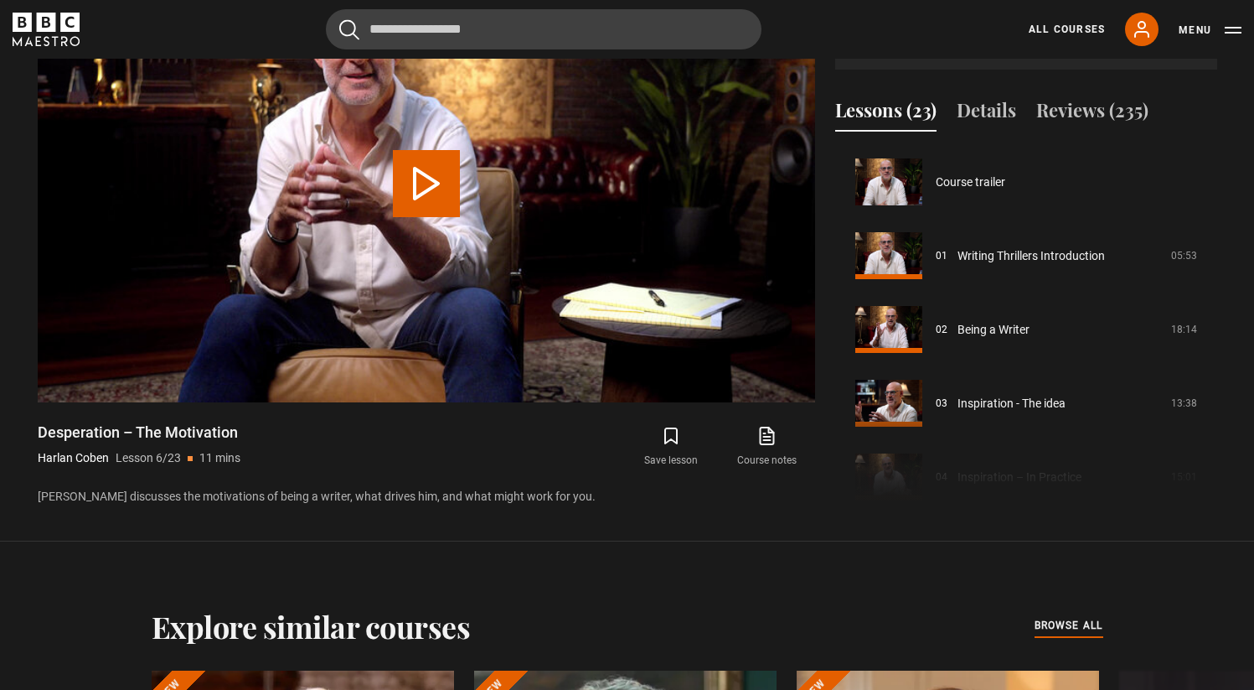
scroll to position [369, 0]
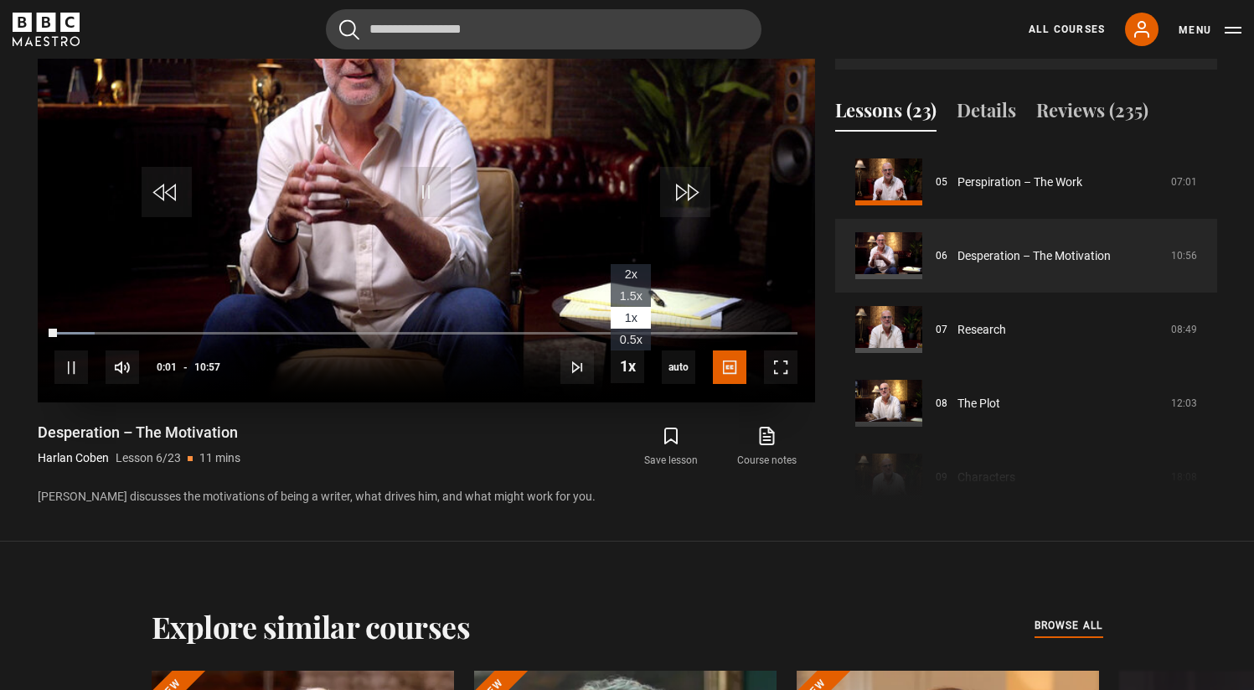
click at [633, 290] on span "1.5x" at bounding box center [631, 295] width 23 height 13
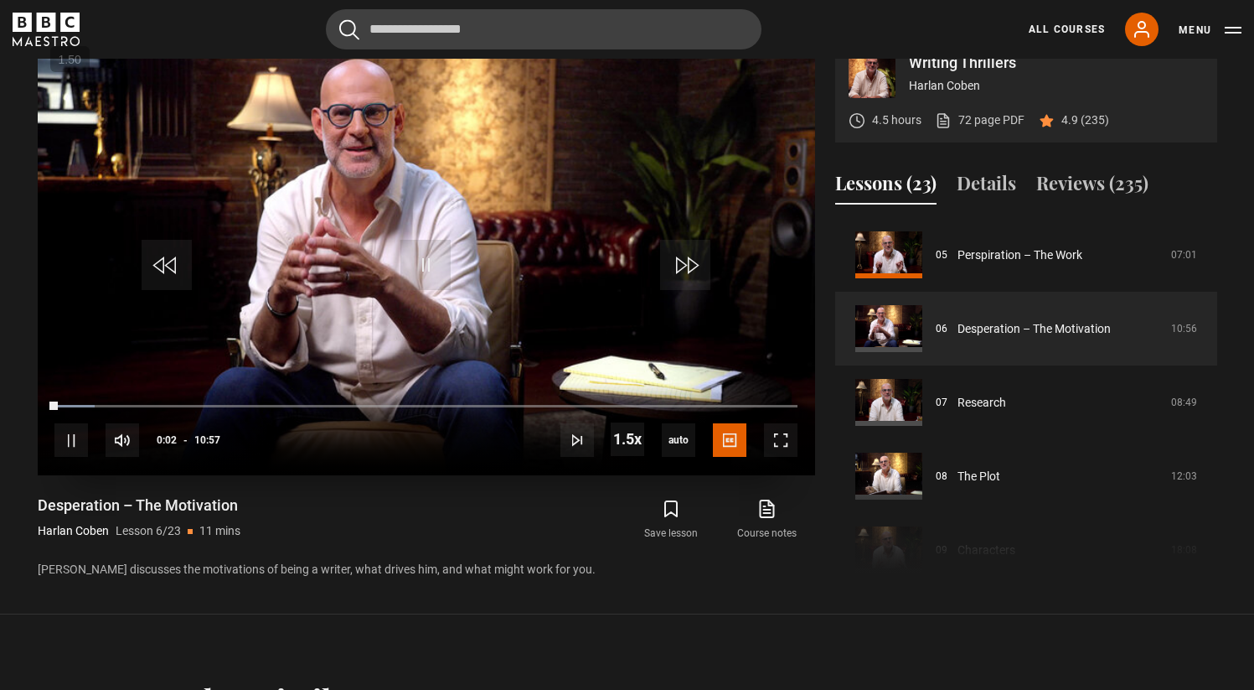
scroll to position [695, 0]
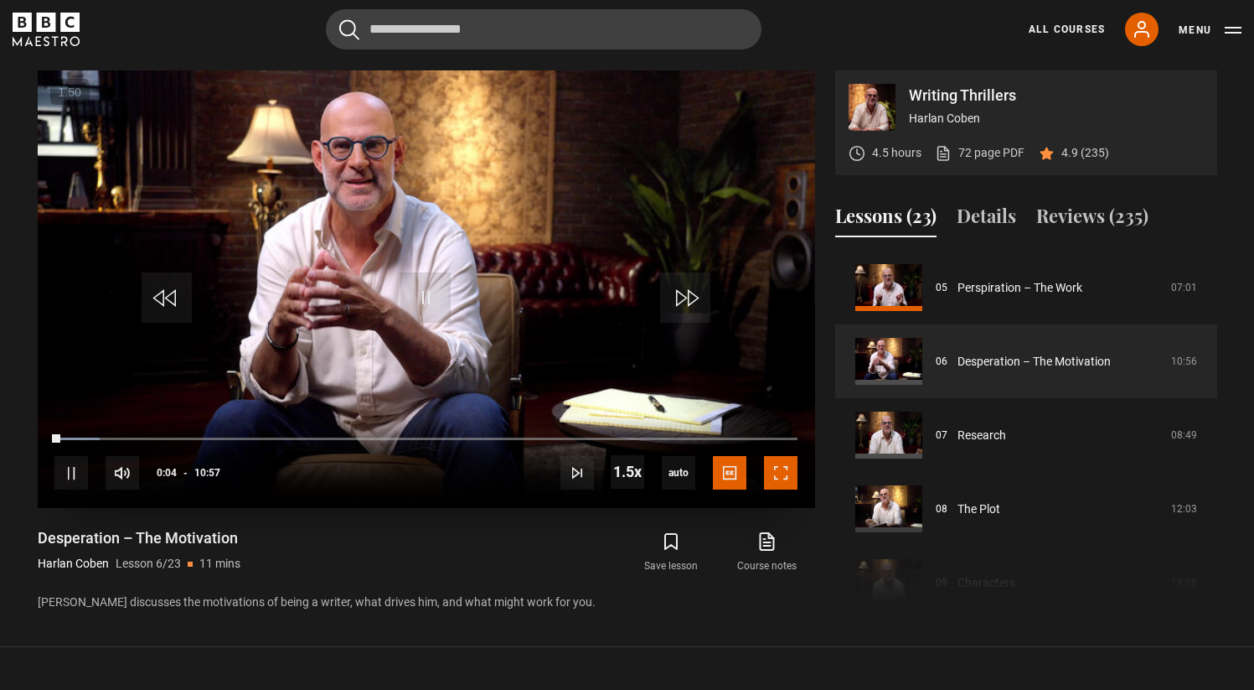
click at [777, 478] on span "Video Player" at bounding box center [781, 473] width 34 height 34
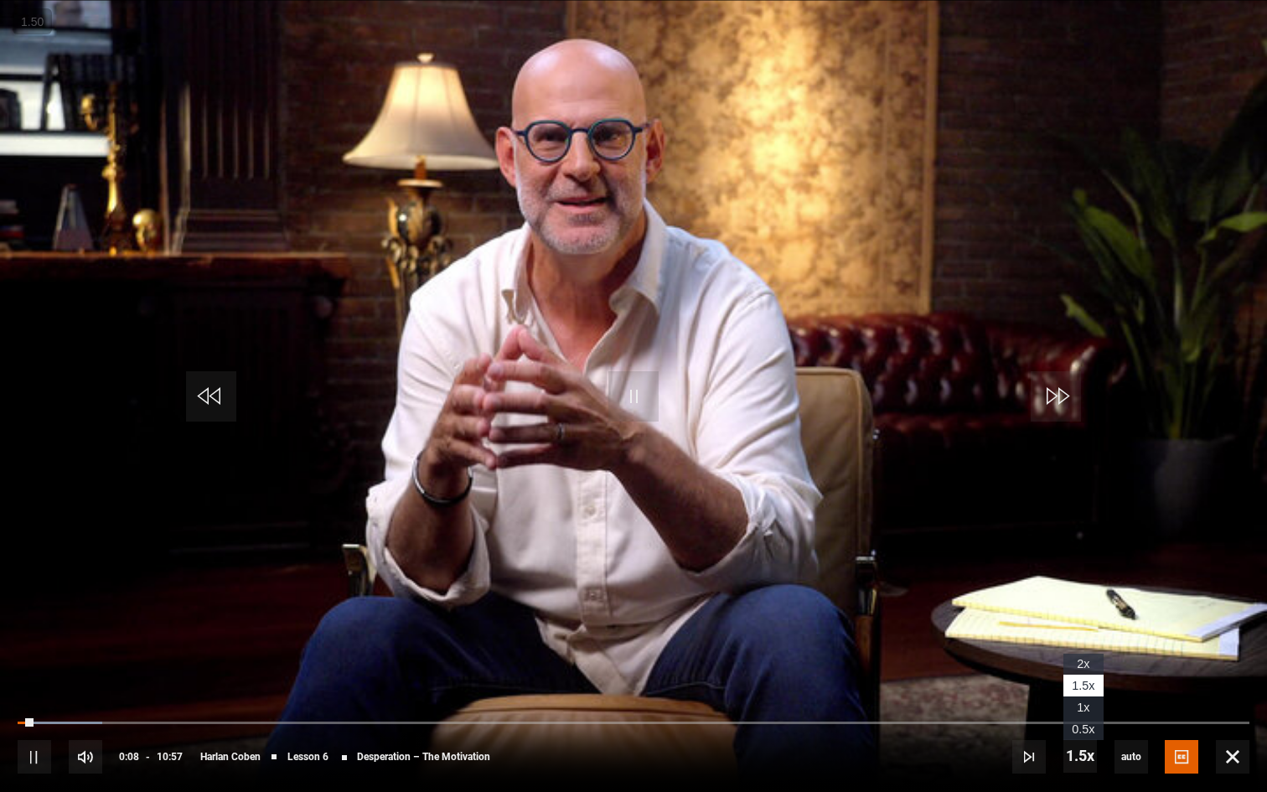
click at [1073, 658] on li "2x" at bounding box center [1083, 665] width 40 height 22
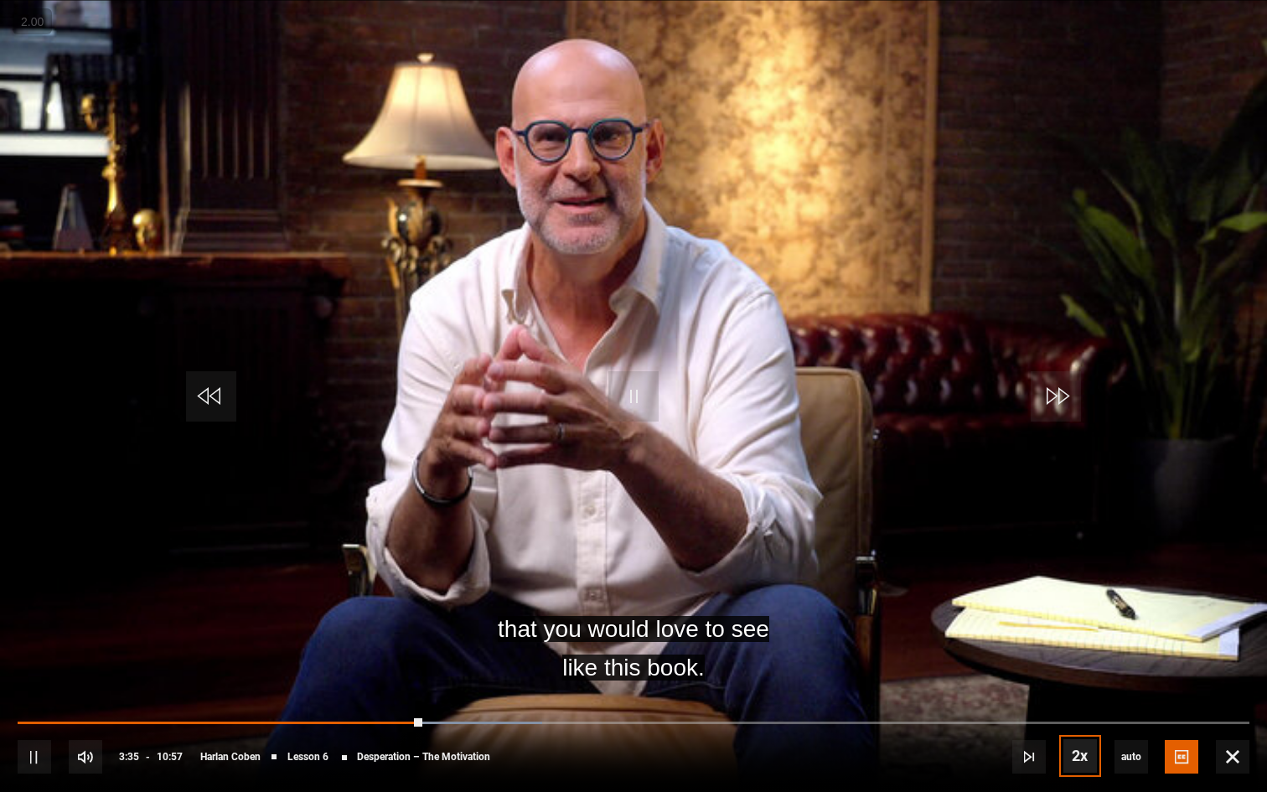
click at [1063, 689] on button "Playback Rate" at bounding box center [1080, 756] width 34 height 34
click at [726, 528] on video "Video Player" at bounding box center [633, 396] width 1267 height 792
click at [0, 0] on button "+" at bounding box center [0, 0] width 0 height 0
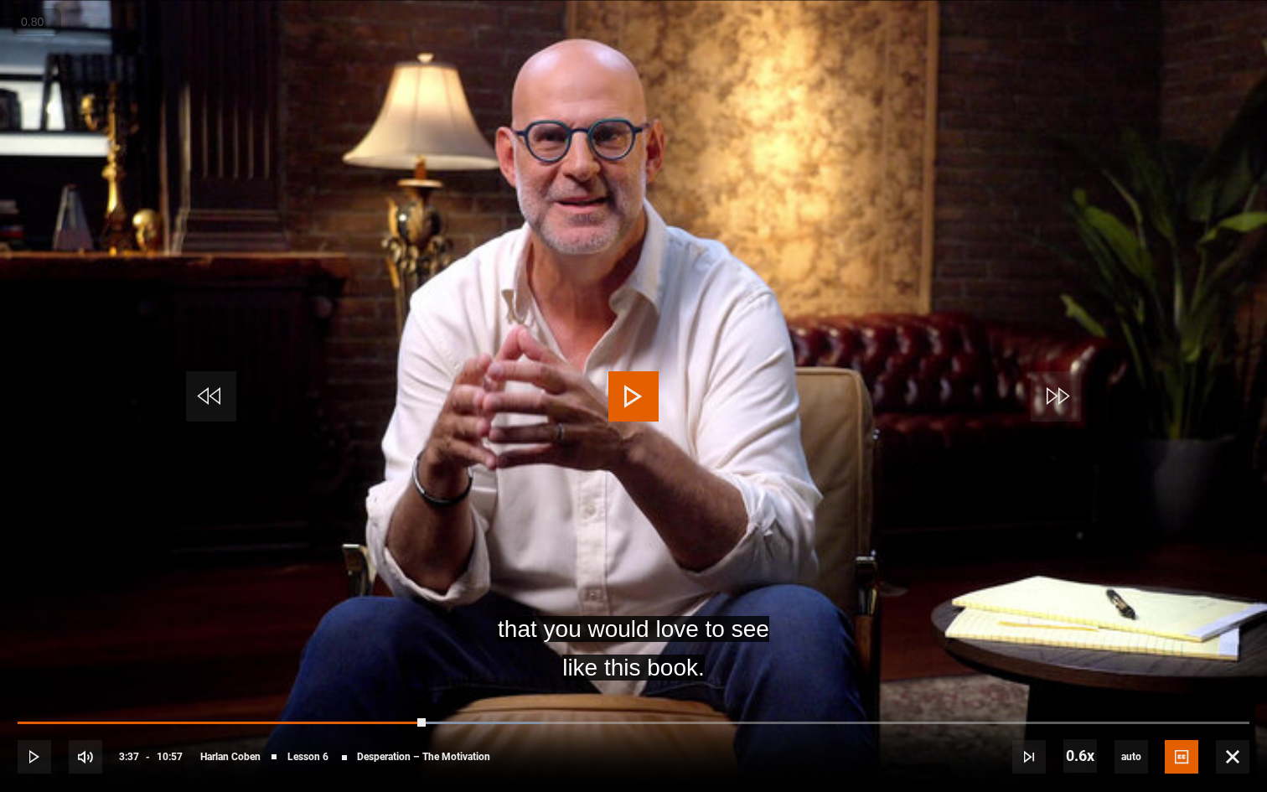
click at [0, 0] on button "+" at bounding box center [0, 0] width 0 height 0
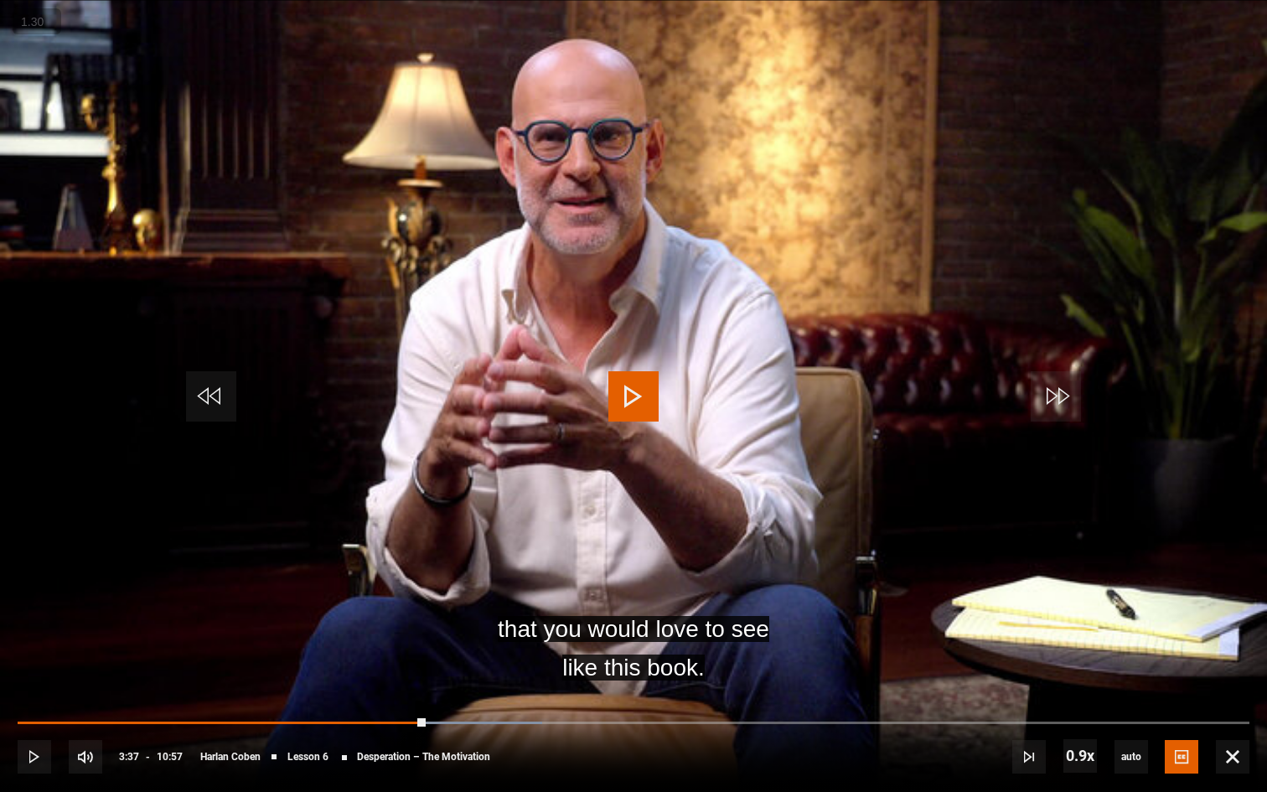
click at [0, 0] on button "+" at bounding box center [0, 0] width 0 height 0
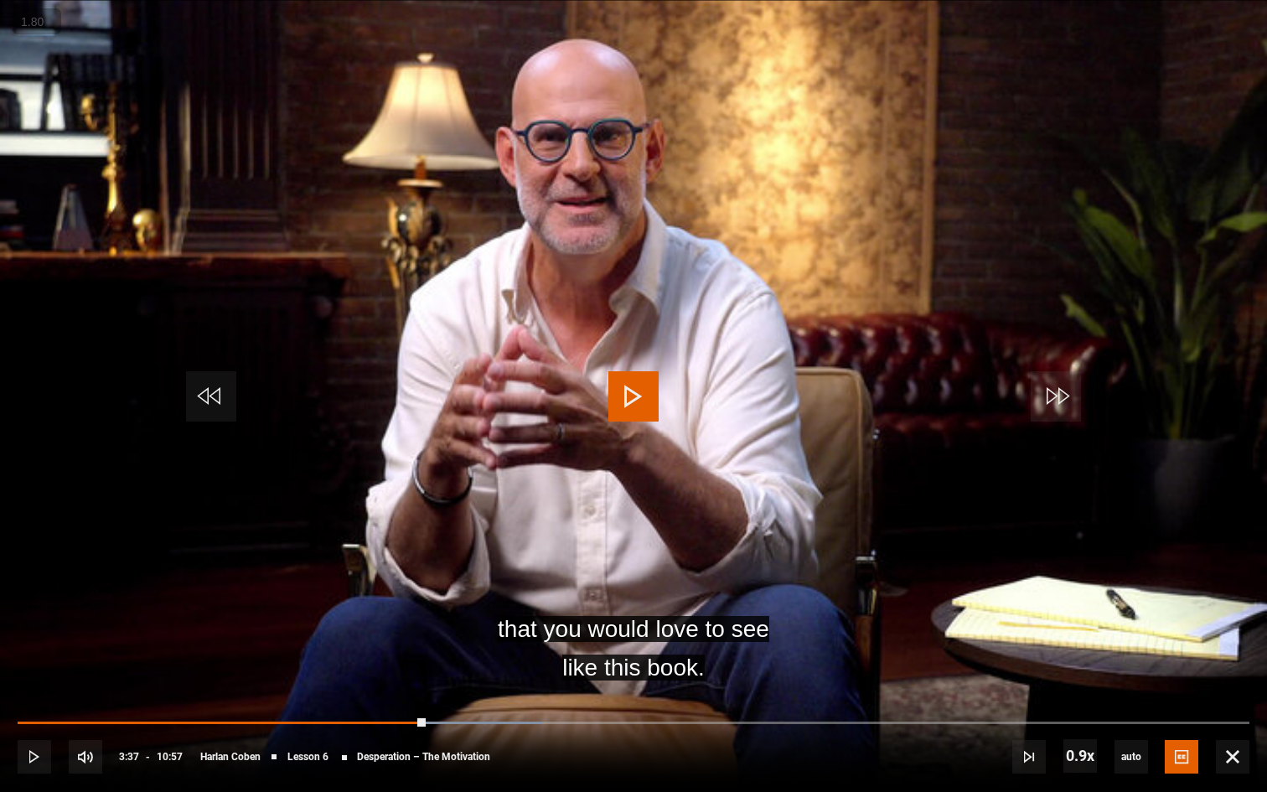
click at [0, 0] on button "+" at bounding box center [0, 0] width 0 height 0
click at [607, 403] on video "Video Player" at bounding box center [633, 396] width 1267 height 792
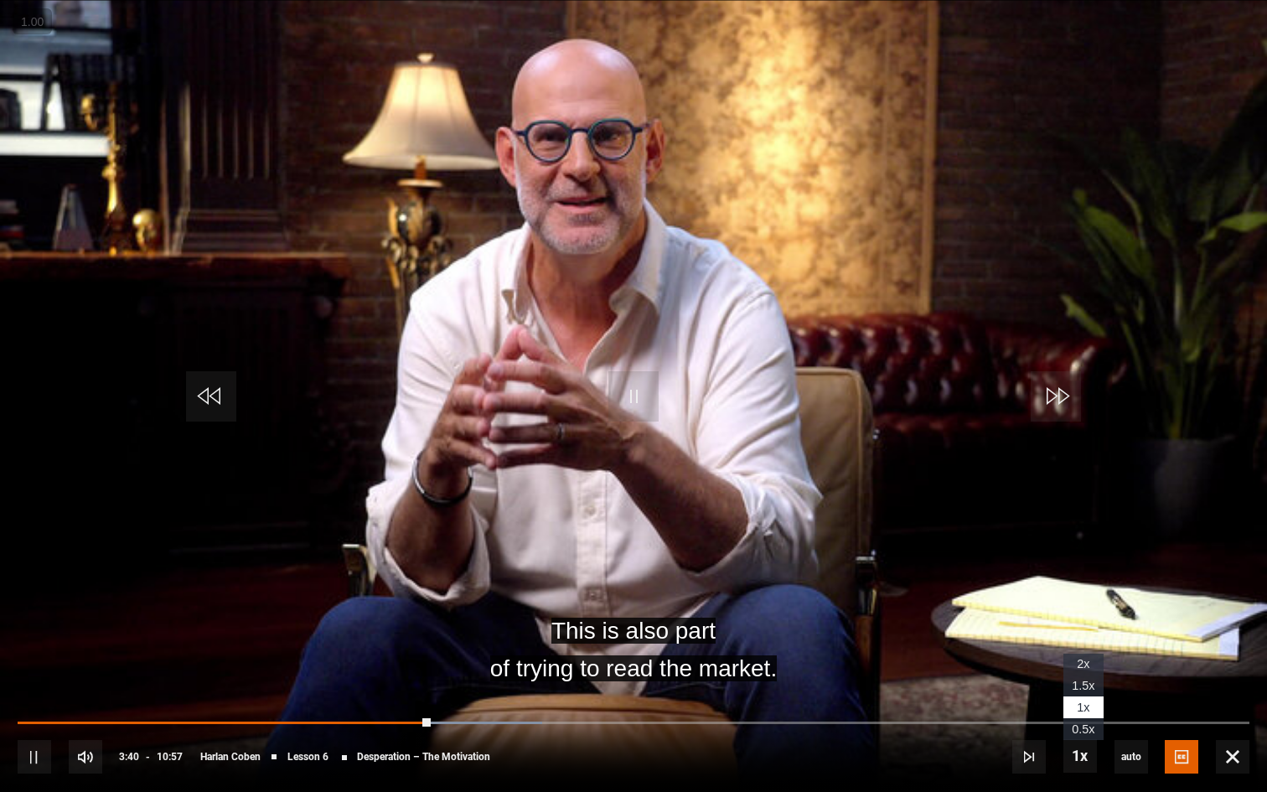
click at [1082, 662] on span "2x" at bounding box center [1083, 663] width 13 height 13
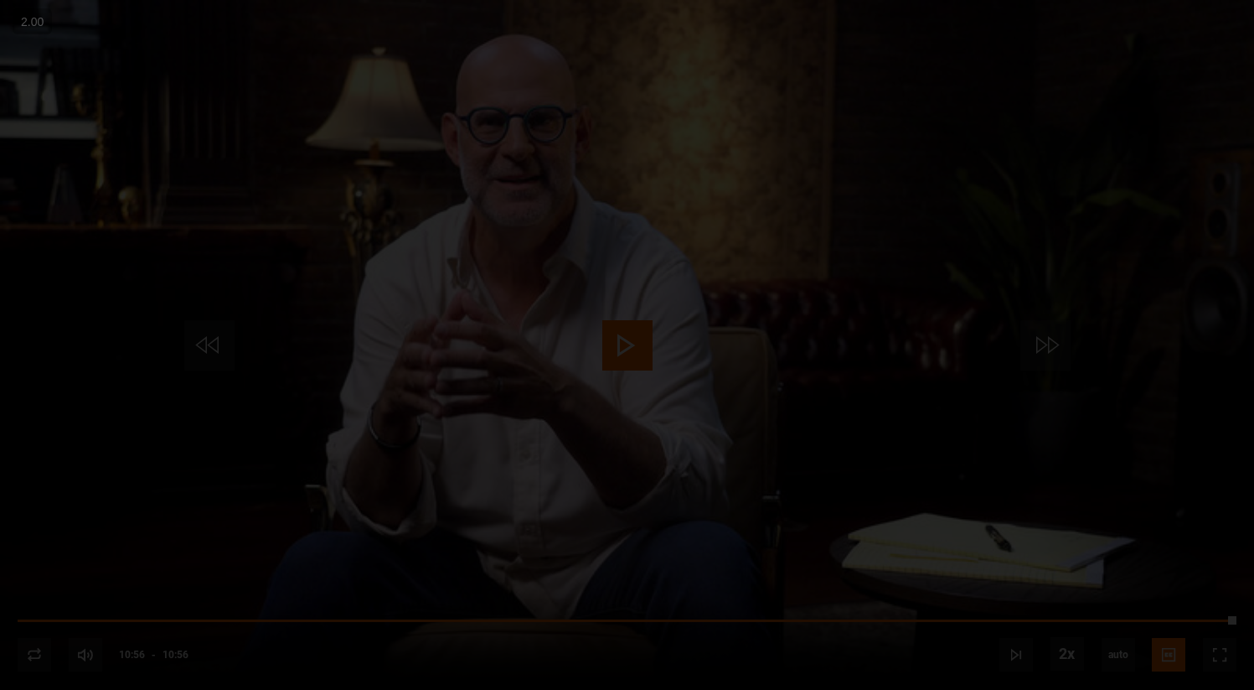
scroll to position [669, 0]
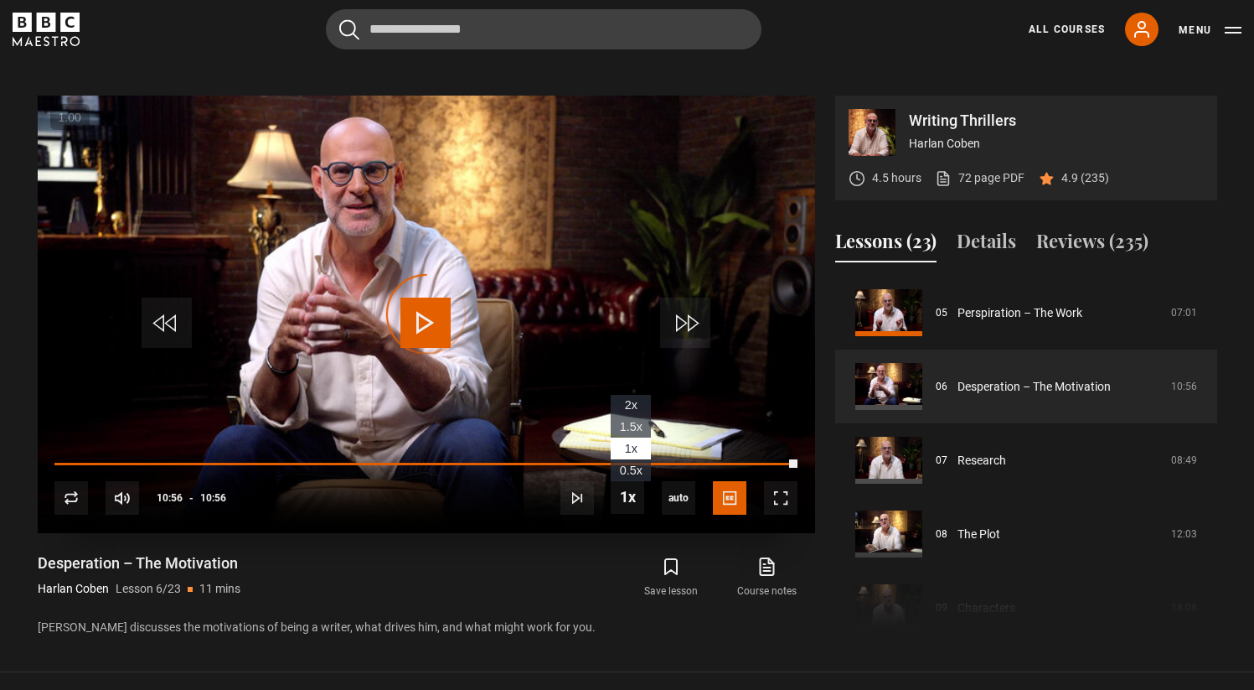
click at [623, 405] on li "2x" at bounding box center [631, 406] width 40 height 22
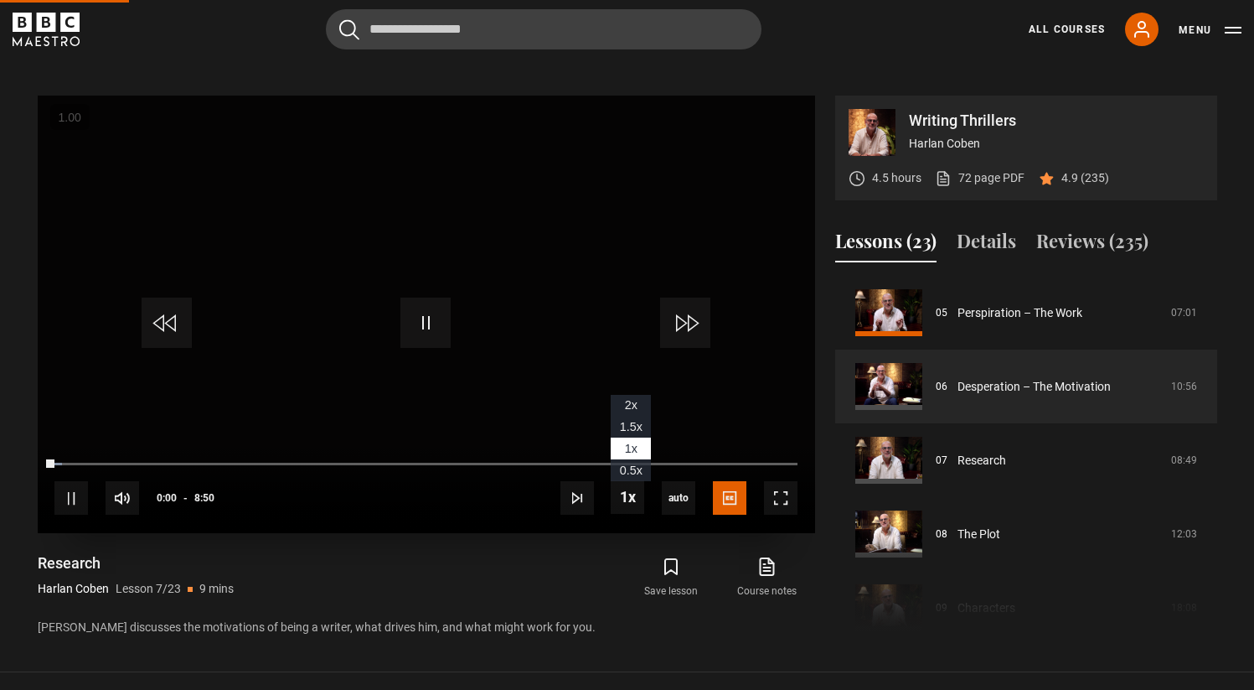
click at [636, 431] on span "1.5x" at bounding box center [631, 426] width 23 height 13
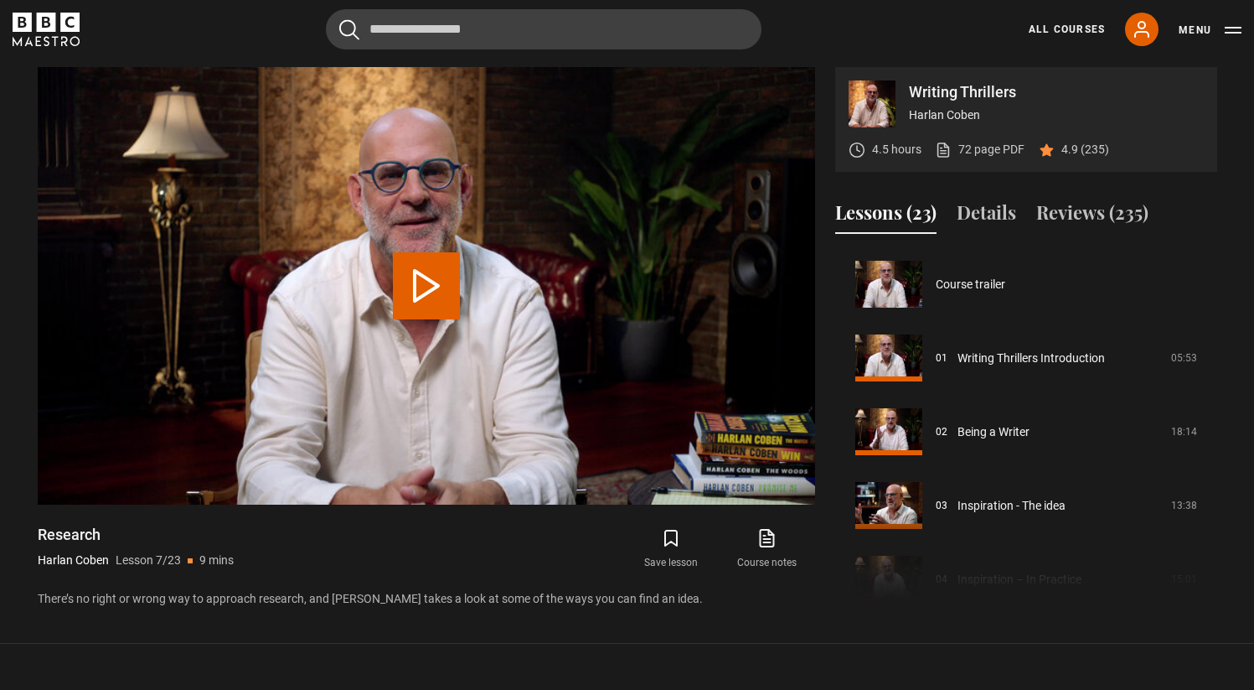
scroll to position [442, 0]
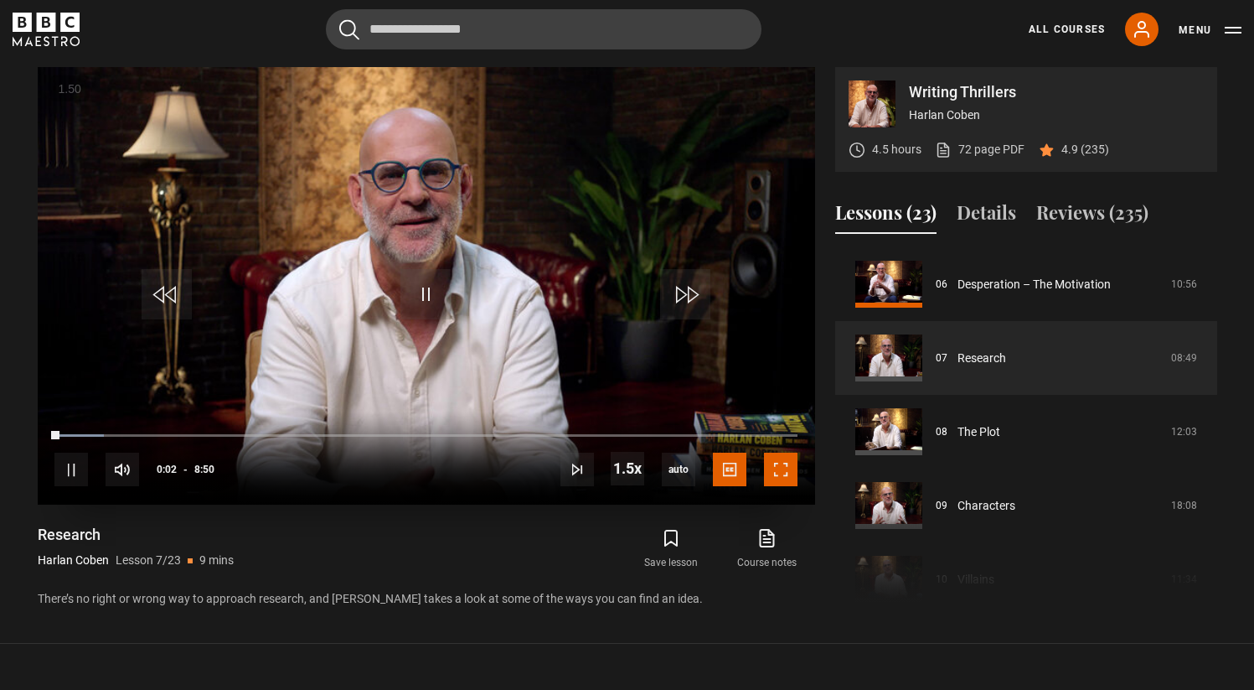
drag, startPoint x: 772, startPoint y: 473, endPoint x: 773, endPoint y: 575, distance: 101.4
click at [772, 473] on span "Video Player" at bounding box center [781, 469] width 34 height 34
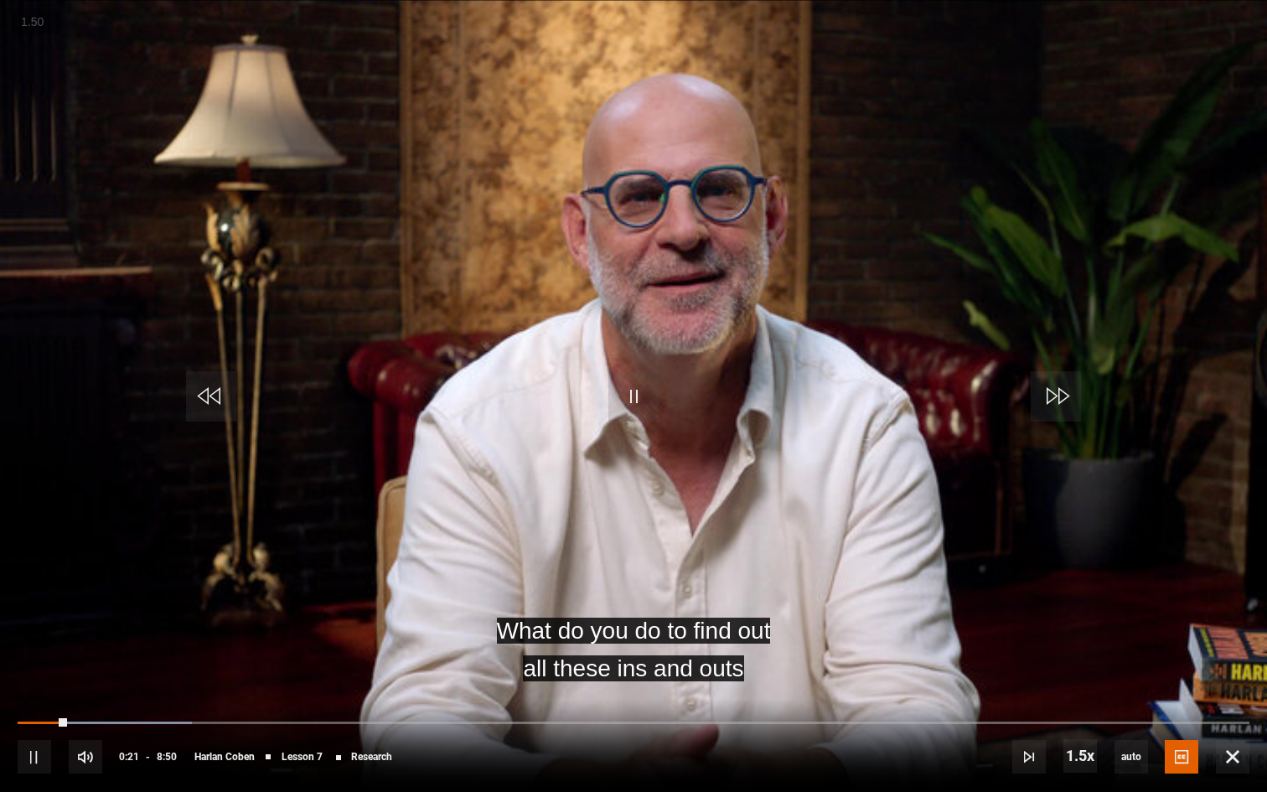
click at [0, 0] on button "+" at bounding box center [0, 0] width 0 height 0
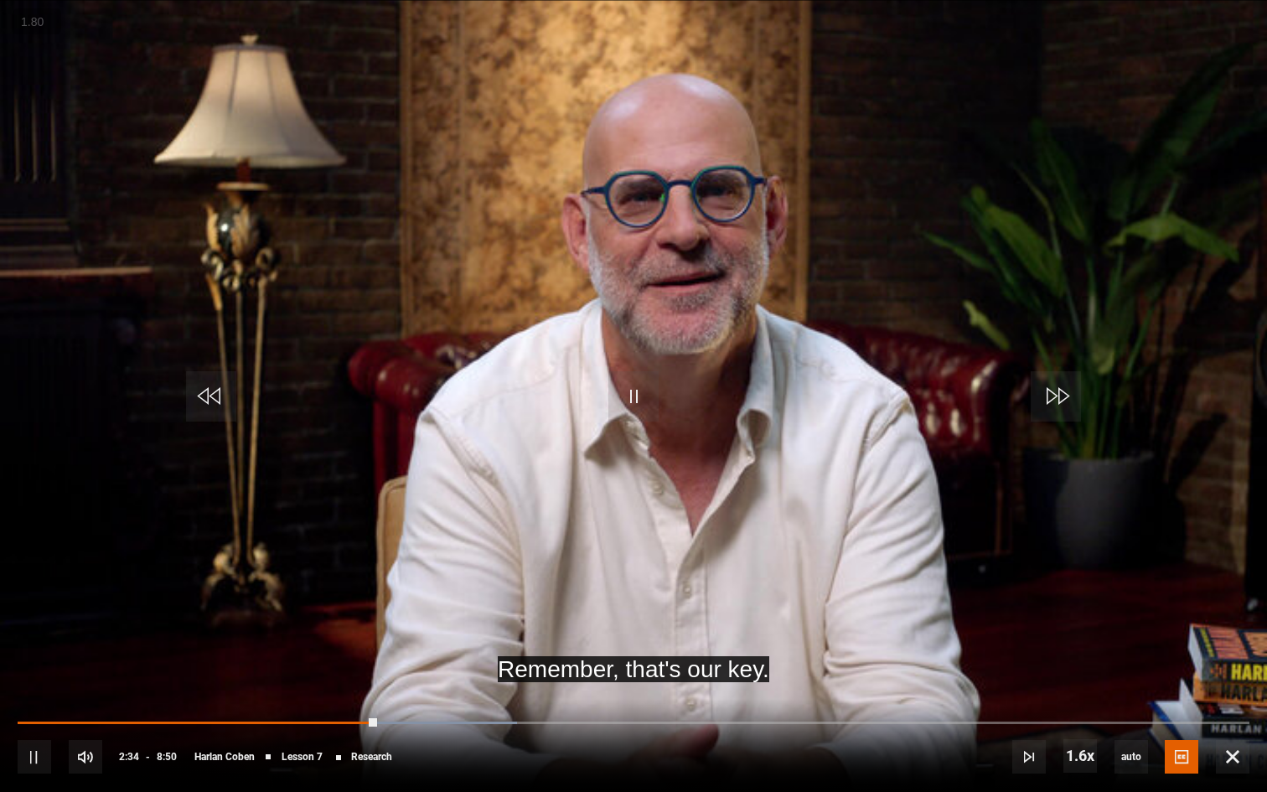
click at [0, 0] on button "+" at bounding box center [0, 0] width 0 height 0
